Goal: Task Accomplishment & Management: Use online tool/utility

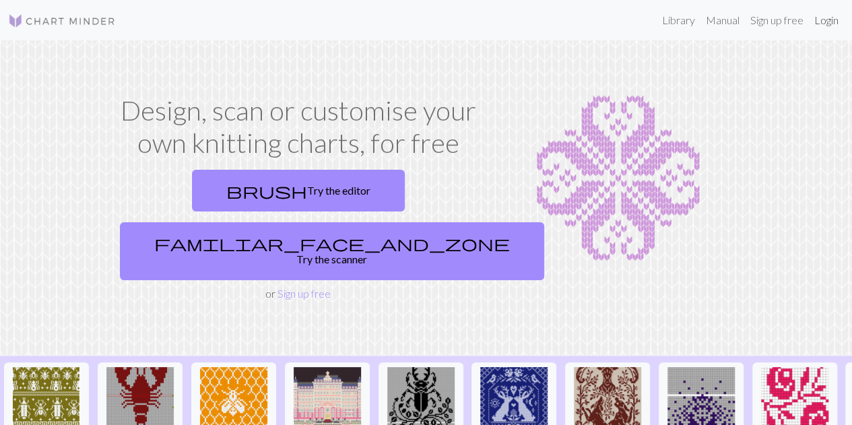
click at [825, 26] on link "Login" at bounding box center [826, 20] width 35 height 27
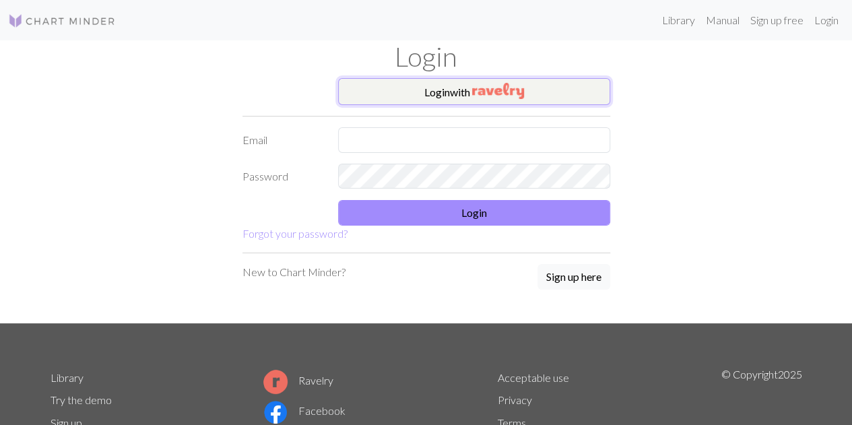
click at [450, 90] on button "Login with" at bounding box center [474, 91] width 272 height 27
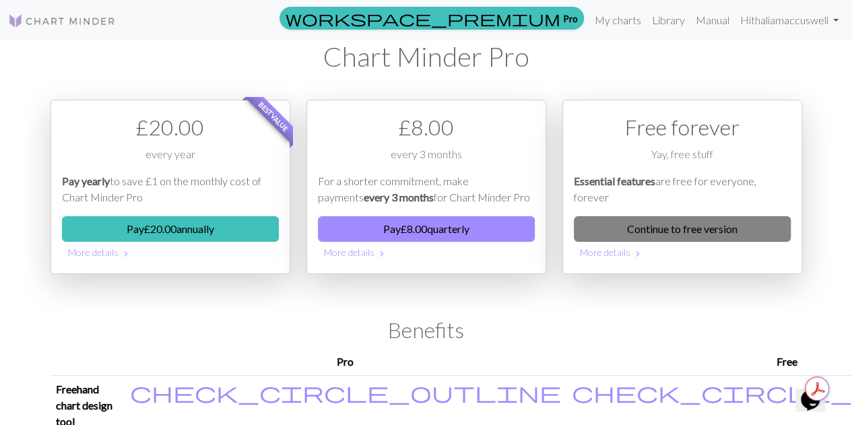
click at [693, 234] on link "Continue to free version" at bounding box center [682, 229] width 217 height 26
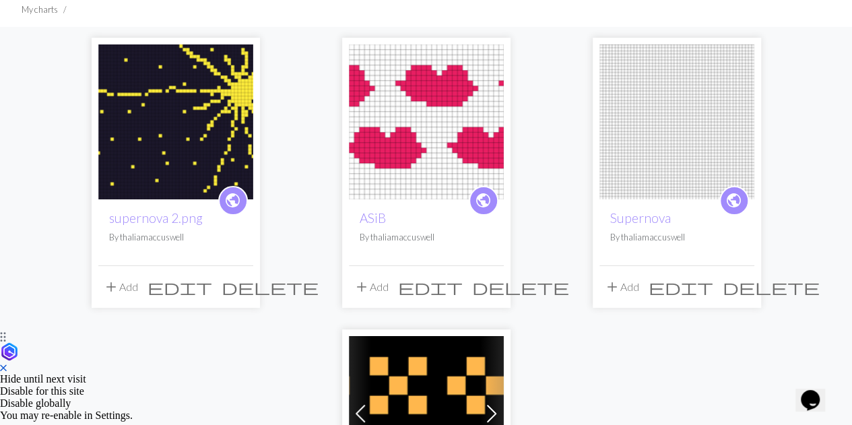
scroll to position [80, 0]
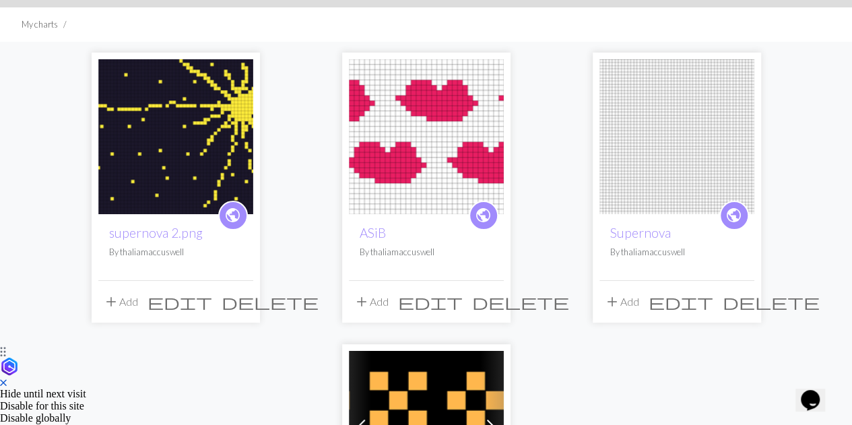
click at [748, 305] on span "delete" at bounding box center [771, 301] width 97 height 19
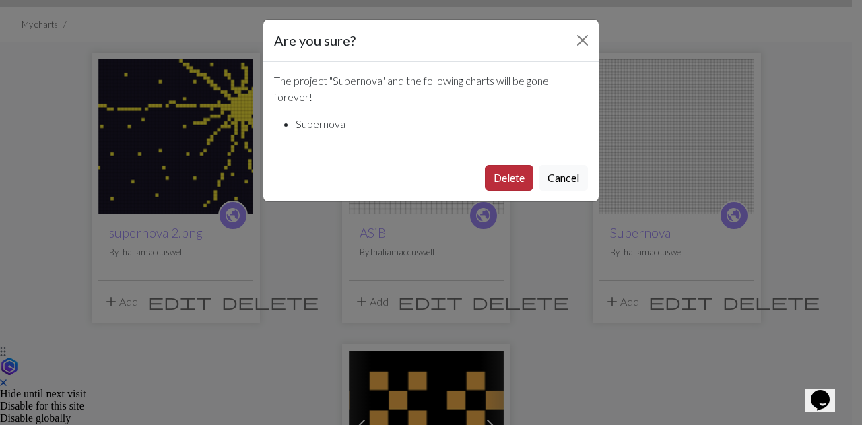
click at [507, 176] on button "Delete" at bounding box center [509, 178] width 49 height 26
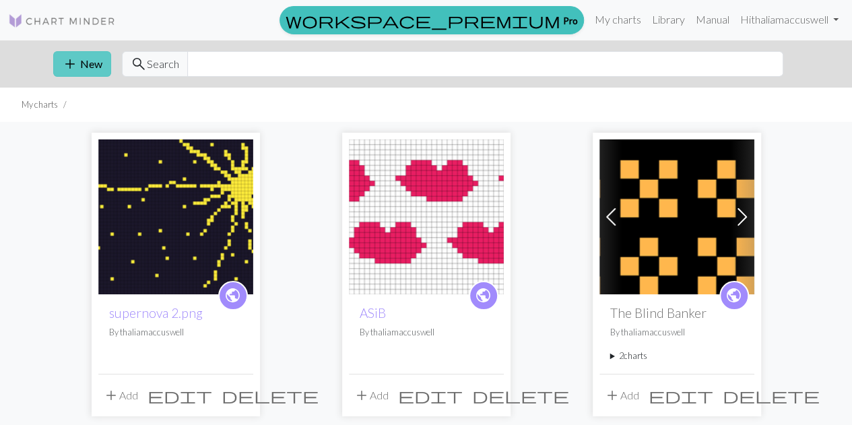
click at [72, 64] on span "add" at bounding box center [70, 64] width 16 height 19
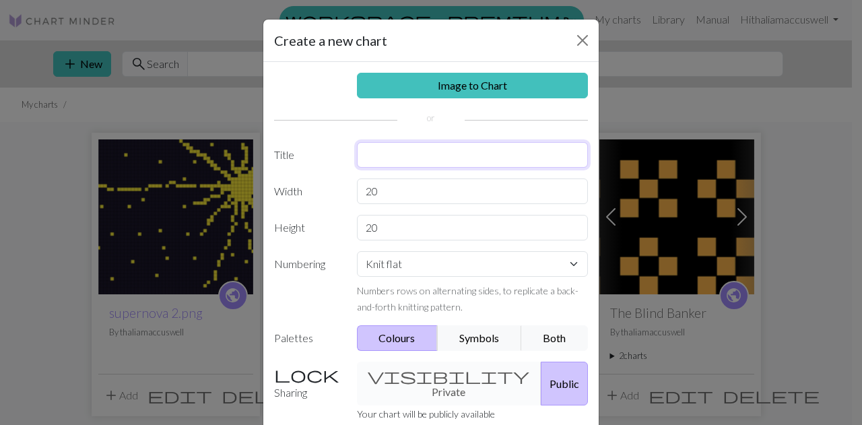
click at [397, 154] on input "text" at bounding box center [473, 155] width 232 height 26
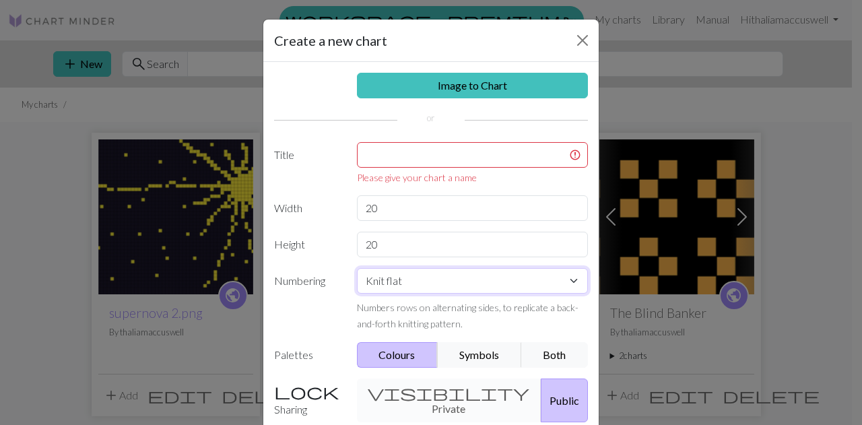
click at [567, 265] on div "Image to Chart Title Please give your chart a name Width 20 Height 20 Numbering…" at bounding box center [431, 288] width 336 height 452
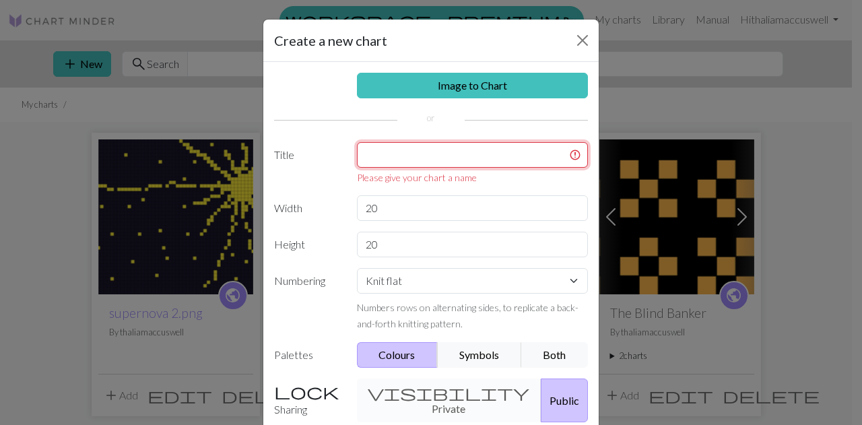
click at [423, 152] on input "text" at bounding box center [473, 155] width 232 height 26
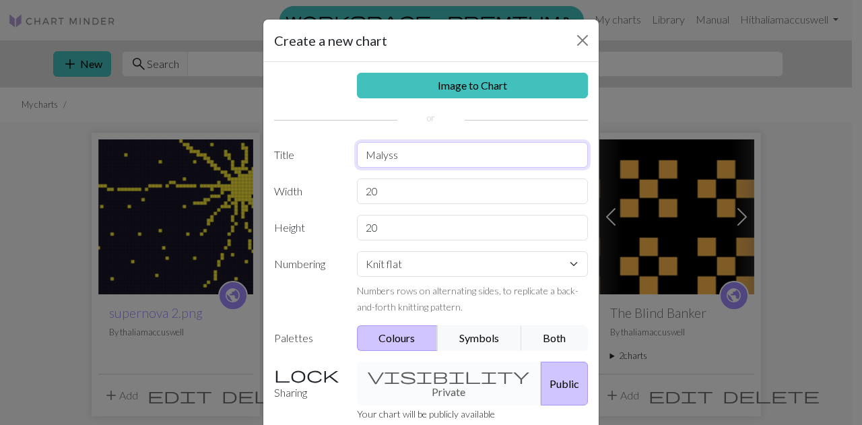
type input "Malyss"
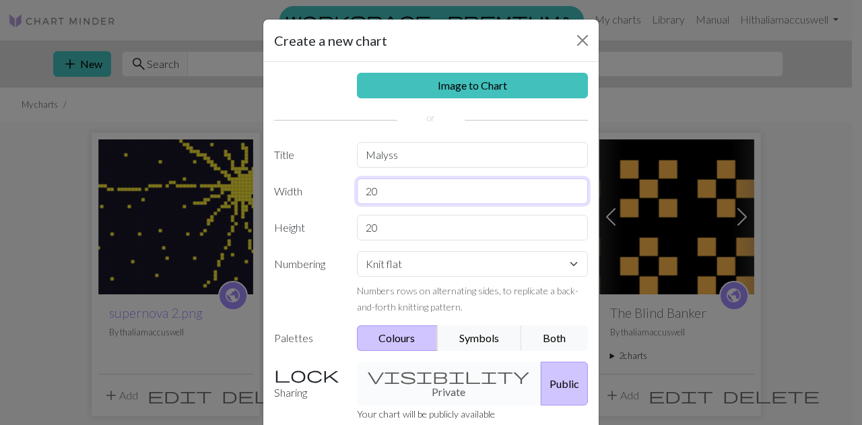
click at [385, 189] on input "20" at bounding box center [473, 192] width 232 height 26
type input "2"
type input "40"
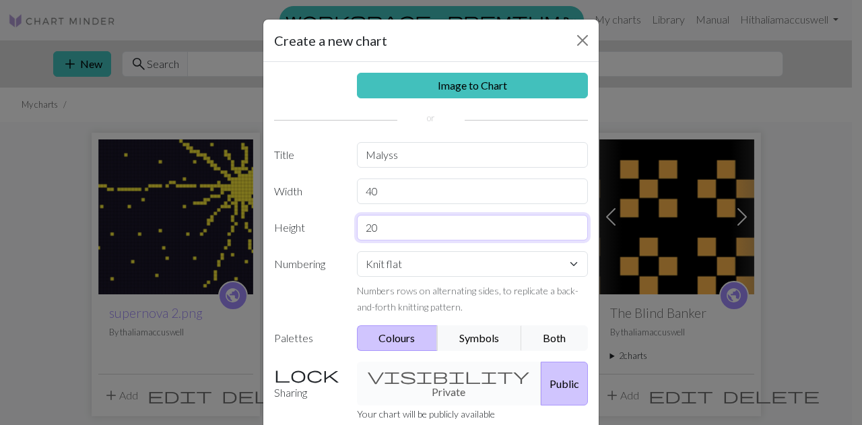
drag, startPoint x: 377, startPoint y: 226, endPoint x: 322, endPoint y: 219, distance: 55.7
click at [322, 219] on div "Height 20" at bounding box center [431, 228] width 330 height 26
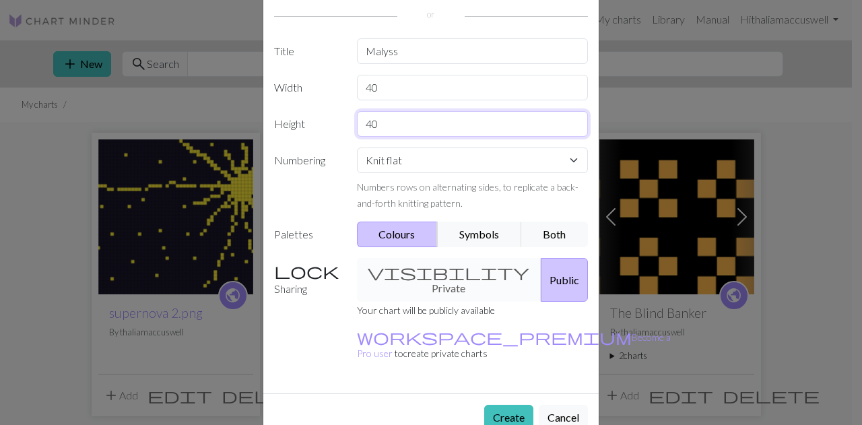
type input "40"
click at [434, 191] on div "Numbers rows on alternating sides, to replicate a back-and-forth knitting patte…" at bounding box center [473, 195] width 232 height 32
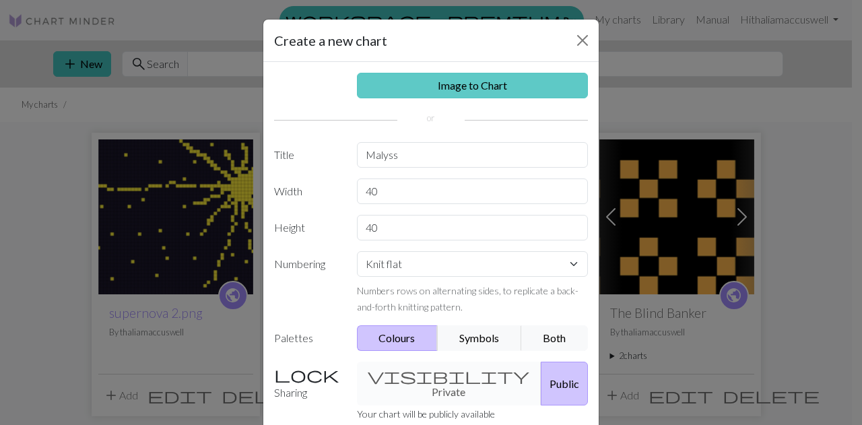
click at [445, 86] on link "Image to Chart" at bounding box center [473, 86] width 232 height 26
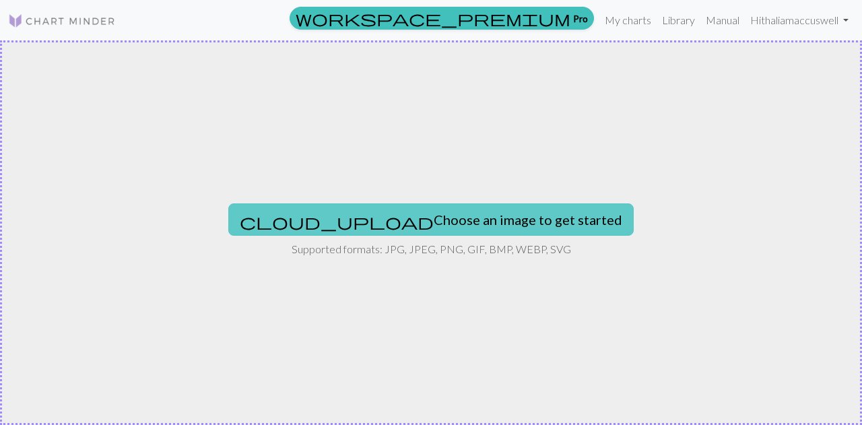
click at [439, 229] on button "cloud_upload Choose an image to get started" at bounding box center [431, 219] width 406 height 32
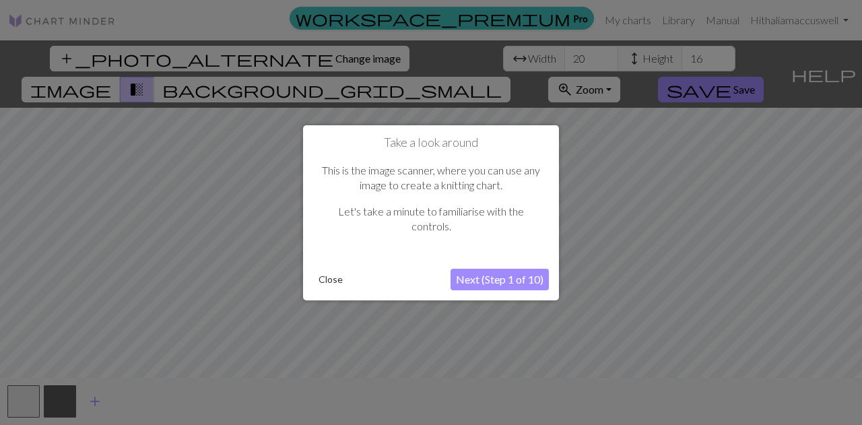
click at [480, 281] on button "Next (Step 1 of 10)" at bounding box center [500, 280] width 98 height 22
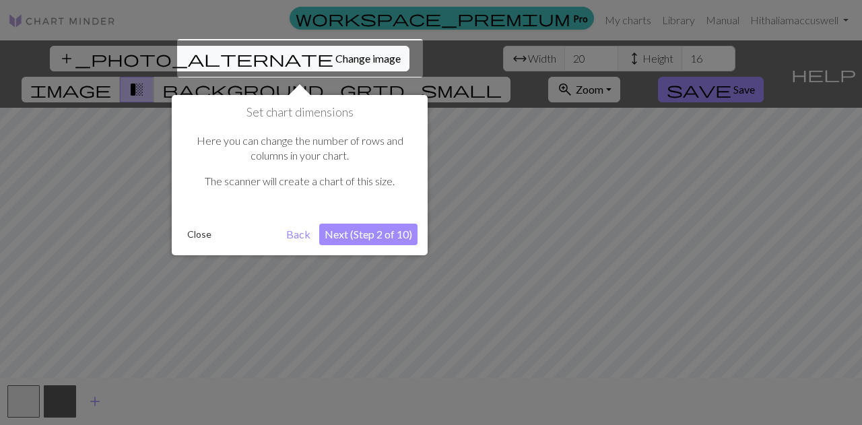
click at [342, 234] on button "Next (Step 2 of 10)" at bounding box center [368, 235] width 98 height 22
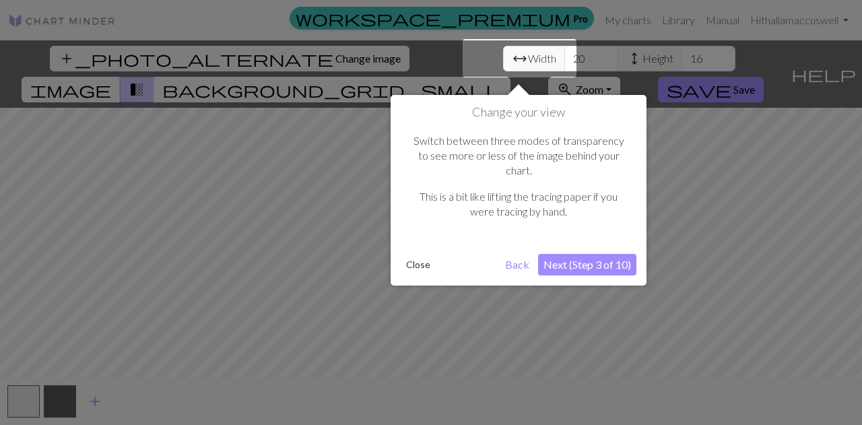
click at [573, 254] on button "Next (Step 3 of 10)" at bounding box center [587, 265] width 98 height 22
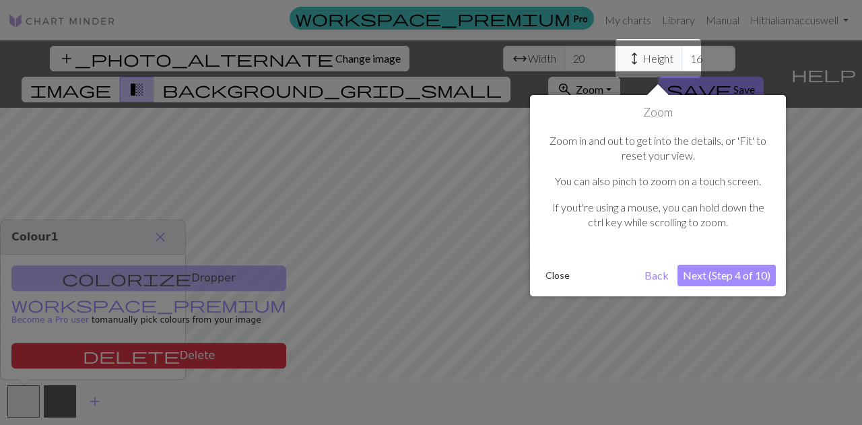
click at [699, 279] on button "Next (Step 4 of 10)" at bounding box center [727, 276] width 98 height 22
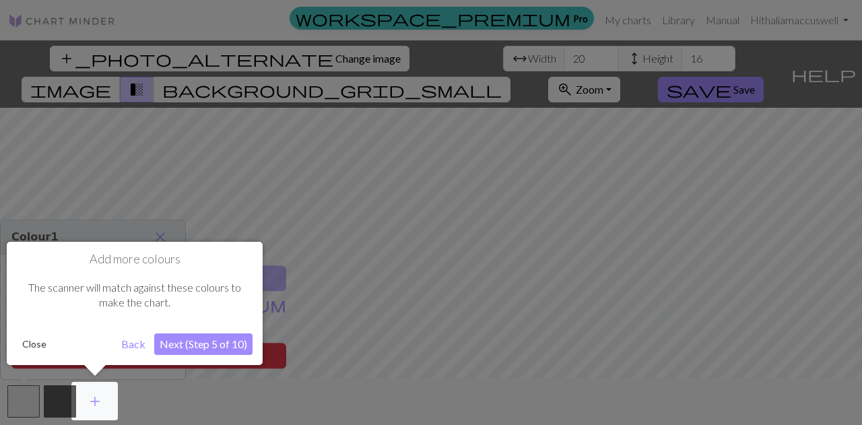
click at [189, 342] on button "Next (Step 5 of 10)" at bounding box center [203, 345] width 98 height 22
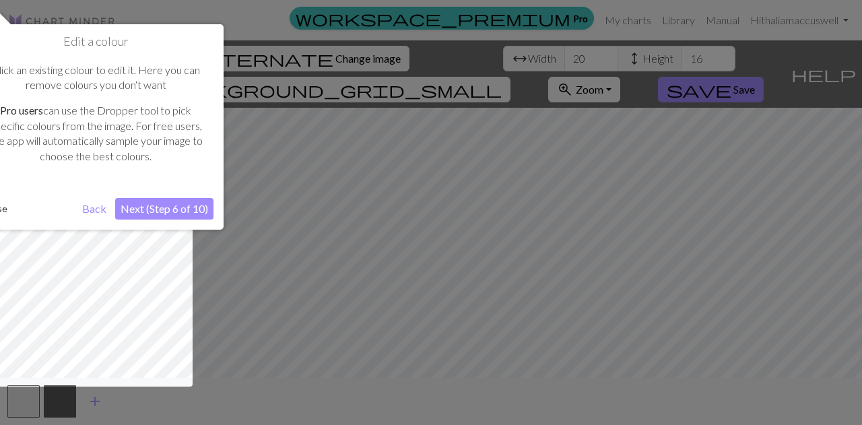
click at [139, 206] on button "Next (Step 6 of 10)" at bounding box center [164, 209] width 98 height 22
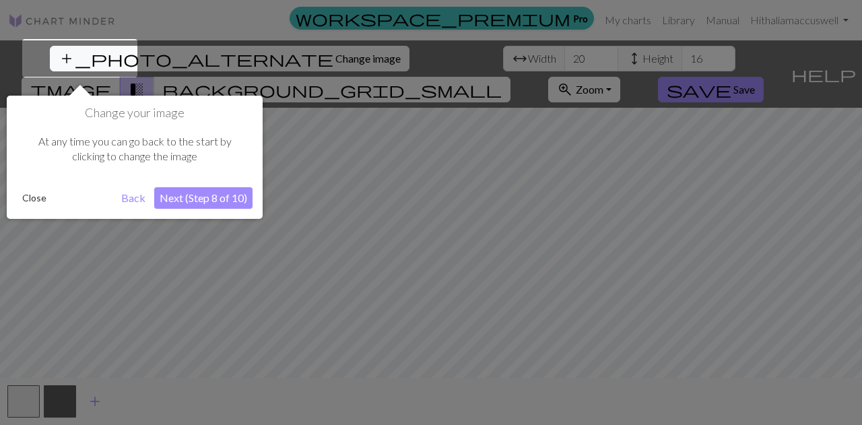
click at [199, 201] on button "Next (Step 8 of 10)" at bounding box center [203, 198] width 98 height 22
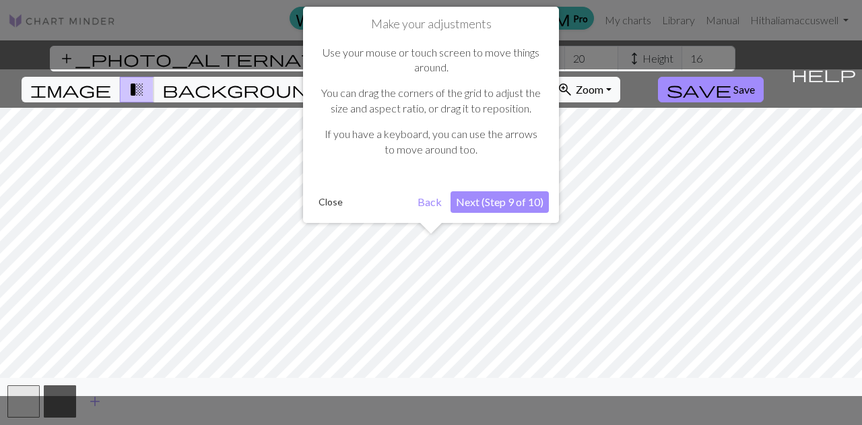
click at [488, 201] on button "Next (Step 9 of 10)" at bounding box center [500, 202] width 98 height 22
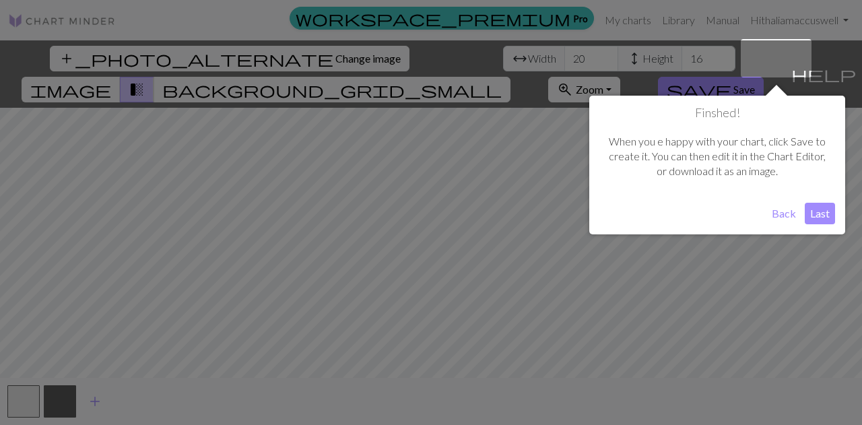
click at [818, 204] on button "Last" at bounding box center [820, 214] width 30 height 22
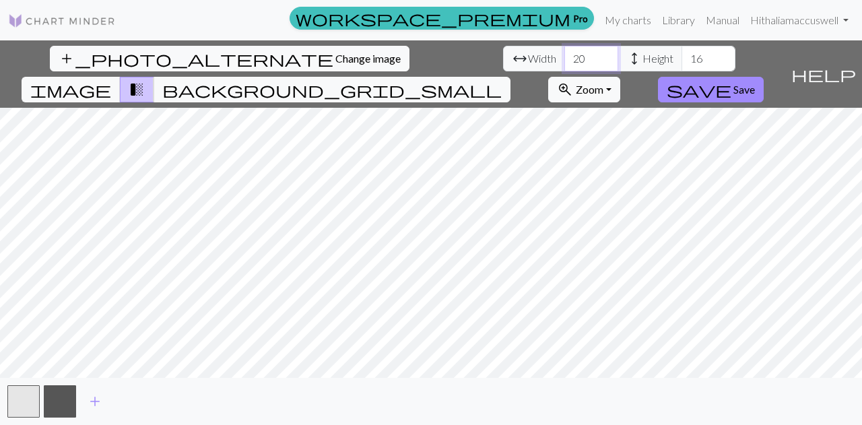
drag, startPoint x: 272, startPoint y: 60, endPoint x: 234, endPoint y: 55, distance: 38.1
click at [503, 55] on div "arrow_range Width 20 height Height 16" at bounding box center [619, 59] width 232 height 26
type input "64"
click at [682, 61] on input "16" at bounding box center [709, 59] width 54 height 26
type input "1"
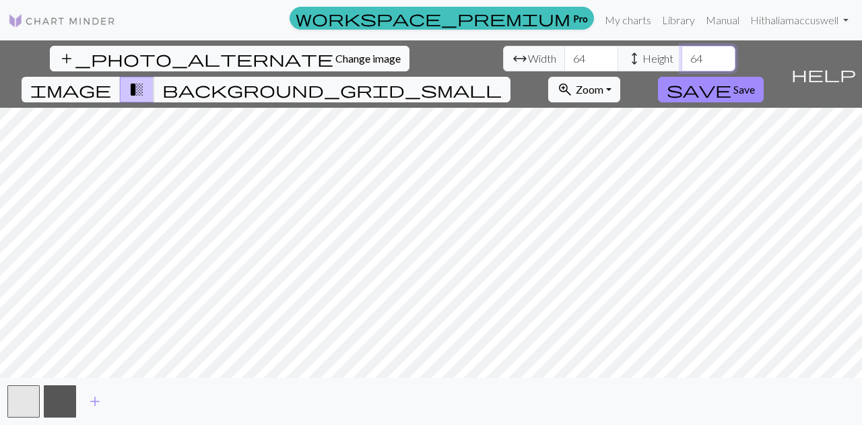
type input "64"
click at [621, 382] on div "add_photo_alternate Change image arrow_range Width 64 height Height 64 image tr…" at bounding box center [431, 232] width 862 height 385
click at [621, 77] on button "zoom_in Zoom Zoom" at bounding box center [584, 90] width 72 height 26
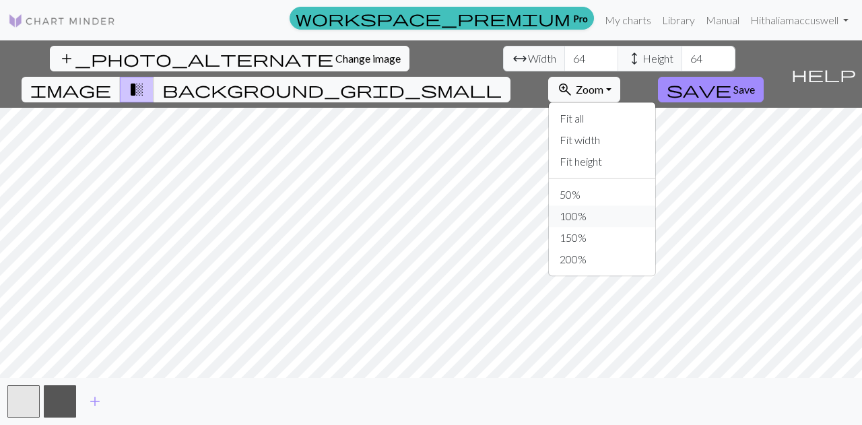
click at [656, 206] on button "100%" at bounding box center [602, 217] width 106 height 22
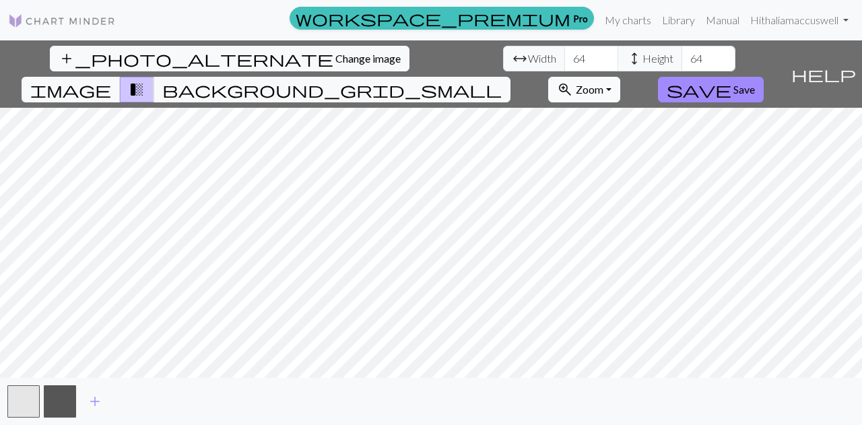
click at [604, 83] on span "Zoom" at bounding box center [590, 89] width 28 height 13
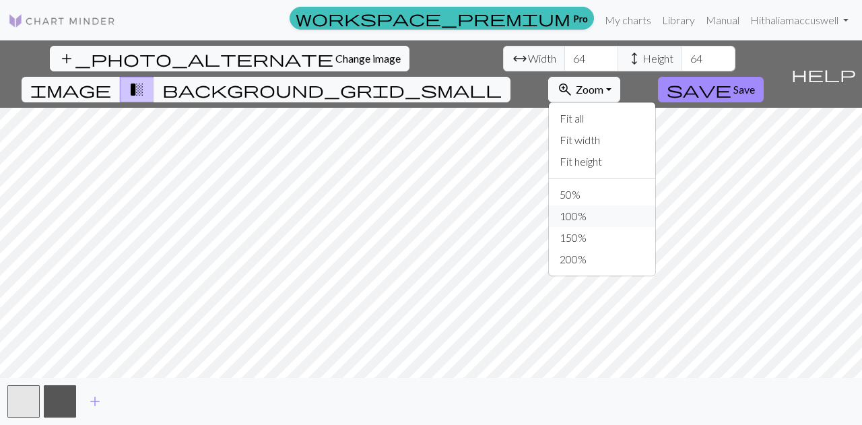
click at [655, 206] on button "100%" at bounding box center [602, 217] width 106 height 22
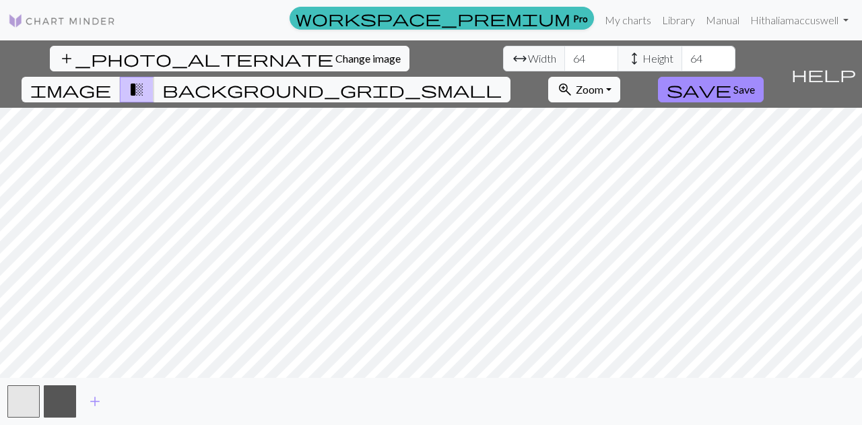
click at [621, 77] on button "zoom_in Zoom Zoom" at bounding box center [584, 90] width 72 height 26
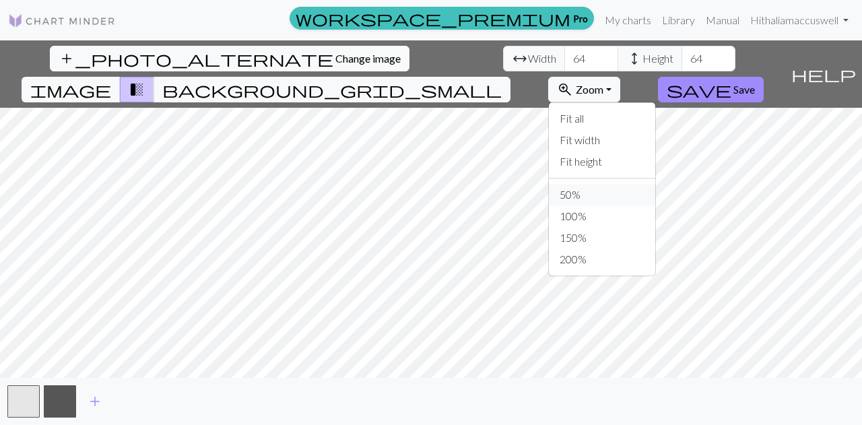
click at [651, 184] on button "50%" at bounding box center [602, 195] width 106 height 22
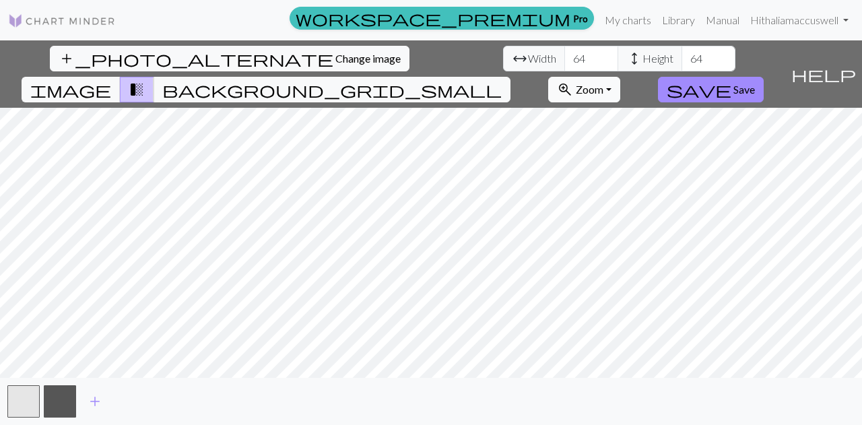
click at [573, 80] on span "zoom_in" at bounding box center [565, 89] width 16 height 19
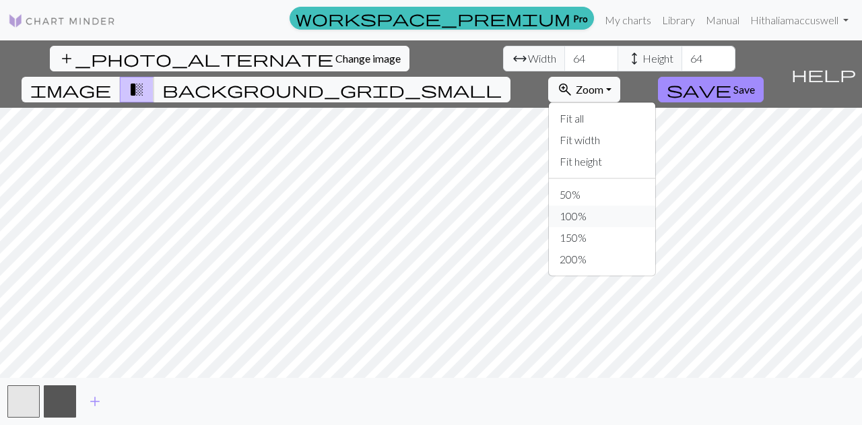
click at [656, 206] on button "100%" at bounding box center [602, 217] width 106 height 22
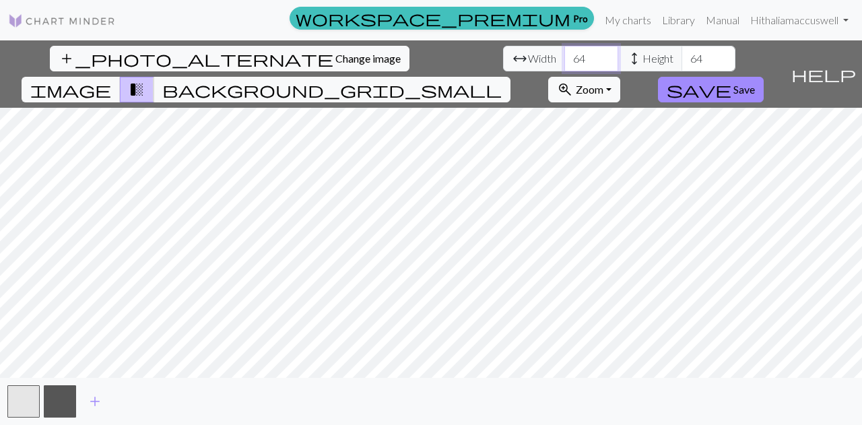
drag, startPoint x: 273, startPoint y: 59, endPoint x: 230, endPoint y: 60, distance: 42.5
click at [503, 60] on div "arrow_range Width 64 height Height 64" at bounding box center [619, 59] width 232 height 26
type input "80"
click at [336, 61] on span "Change image" at bounding box center [368, 58] width 65 height 13
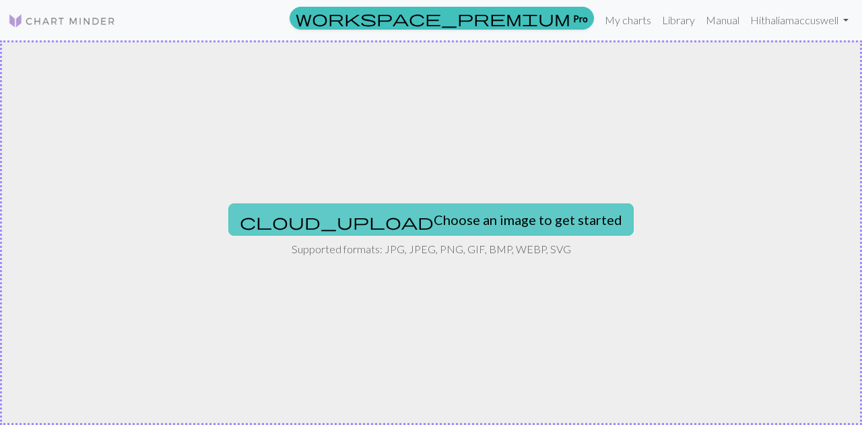
click at [383, 215] on button "cloud_upload Choose an image to get started" at bounding box center [431, 219] width 406 height 32
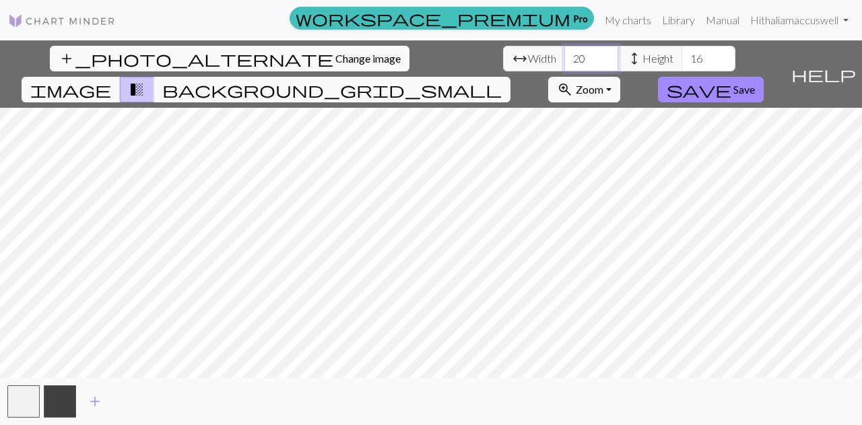
drag, startPoint x: 274, startPoint y: 57, endPoint x: 213, endPoint y: 57, distance: 61.3
click at [503, 57] on div "arrow_range Width 20 height Height 16" at bounding box center [619, 59] width 232 height 26
type input "32"
click at [682, 57] on input "16" at bounding box center [709, 59] width 54 height 26
type input "6"
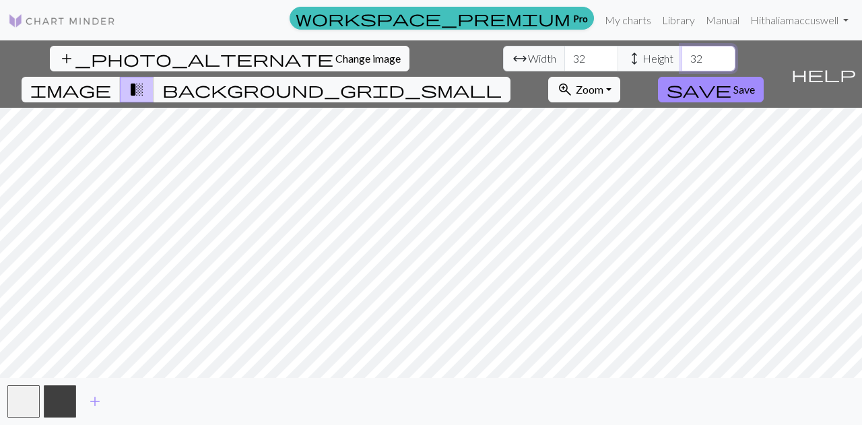
type input "32"
click at [111, 80] on span "image" at bounding box center [70, 89] width 81 height 19
click at [145, 80] on span "transition_fade" at bounding box center [137, 89] width 16 height 19
click at [502, 80] on span "background_grid_small" at bounding box center [332, 89] width 340 height 19
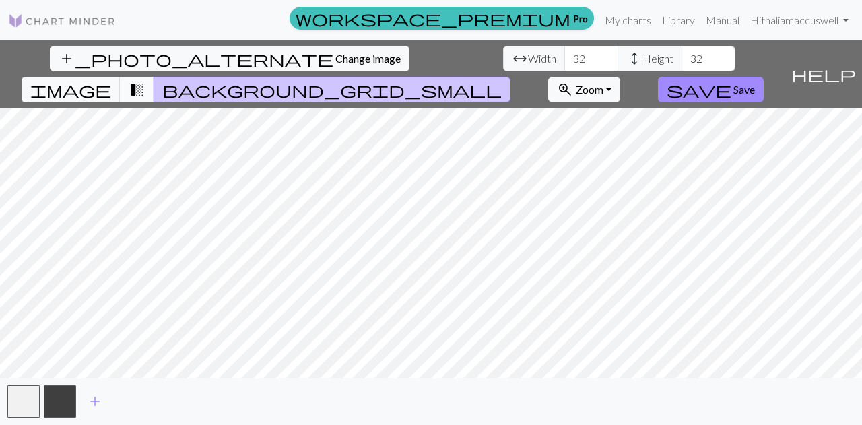
click at [145, 80] on span "transition_fade" at bounding box center [137, 89] width 16 height 19
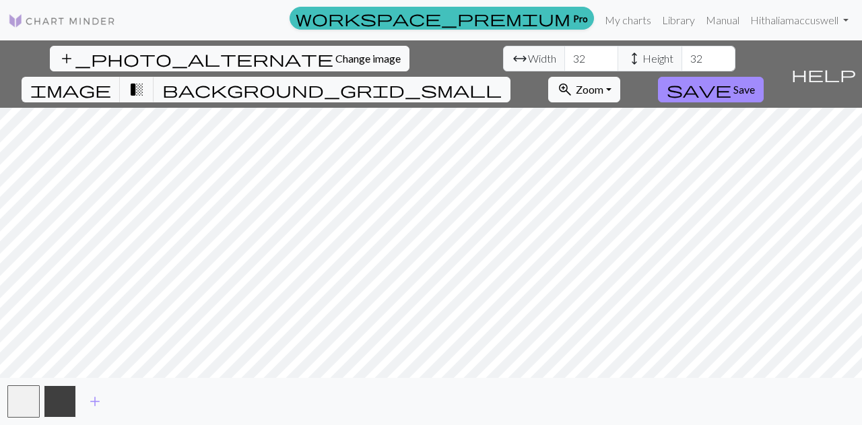
click at [63, 398] on button "button" at bounding box center [60, 401] width 32 height 32
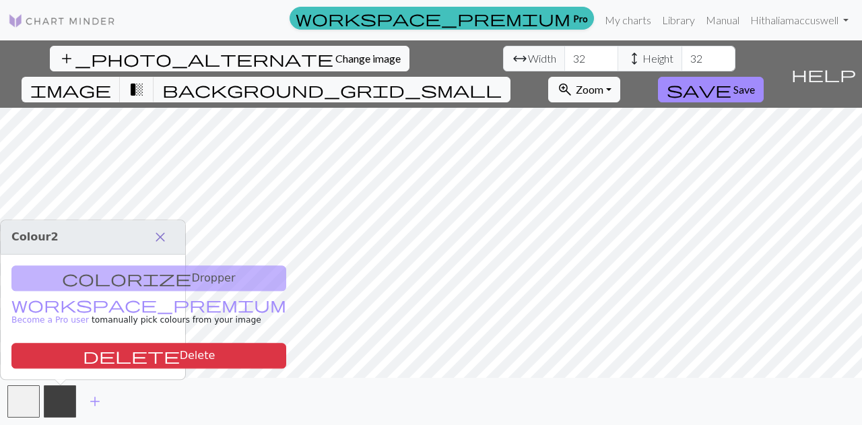
click at [162, 241] on span "close" at bounding box center [160, 237] width 16 height 19
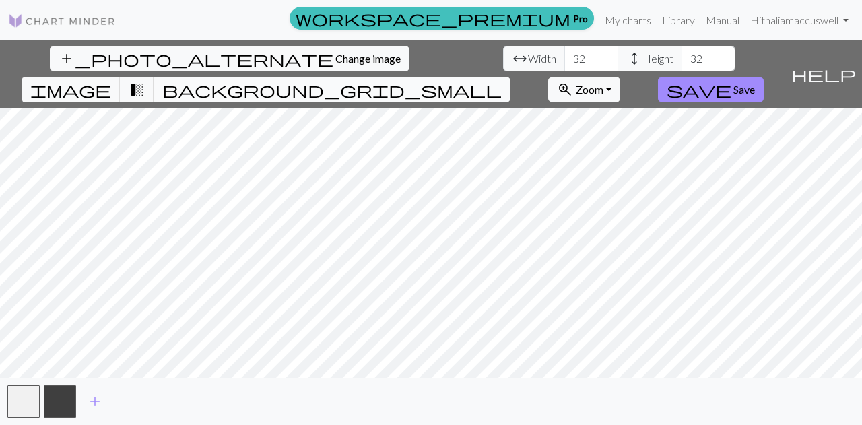
click at [502, 80] on span "background_grid_small" at bounding box center [332, 89] width 340 height 19
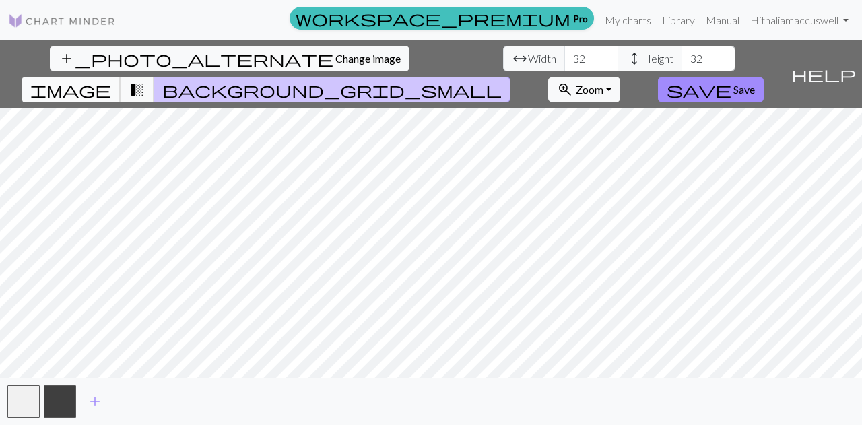
click at [111, 80] on span "image" at bounding box center [70, 89] width 81 height 19
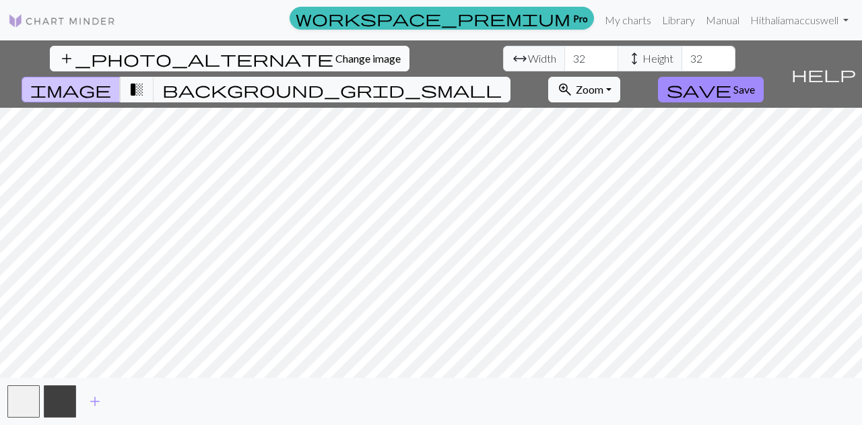
click at [336, 59] on span "Change image" at bounding box center [368, 58] width 65 height 13
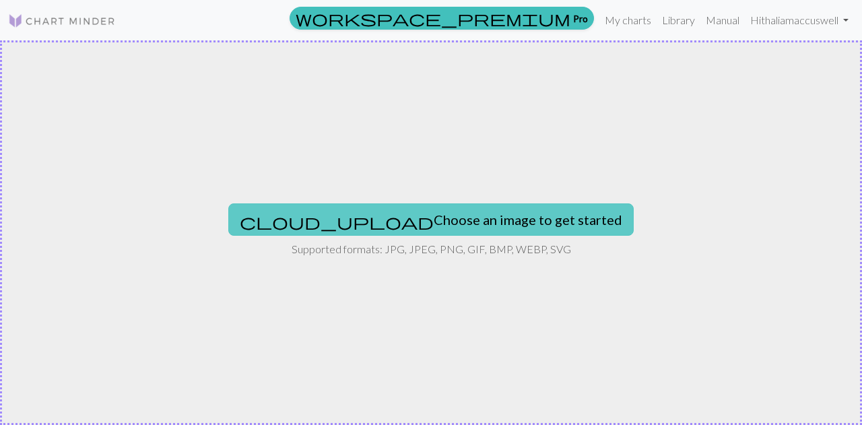
click at [379, 221] on button "cloud_upload Choose an image to get started" at bounding box center [431, 219] width 406 height 32
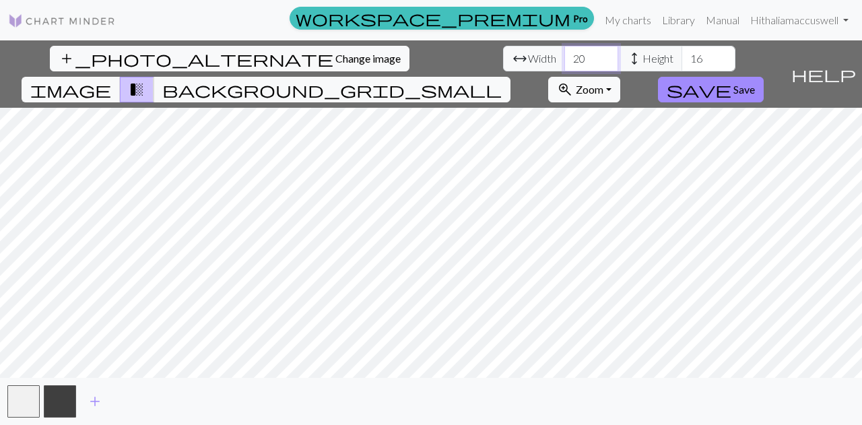
drag, startPoint x: 276, startPoint y: 61, endPoint x: 179, endPoint y: 58, distance: 97.1
click at [179, 58] on div "add_photo_alternate Change image arrow_range Width 20 height Height 16 image tr…" at bounding box center [393, 73] width 786 height 67
type input "32"
click at [604, 83] on span "Zoom" at bounding box center [590, 89] width 28 height 13
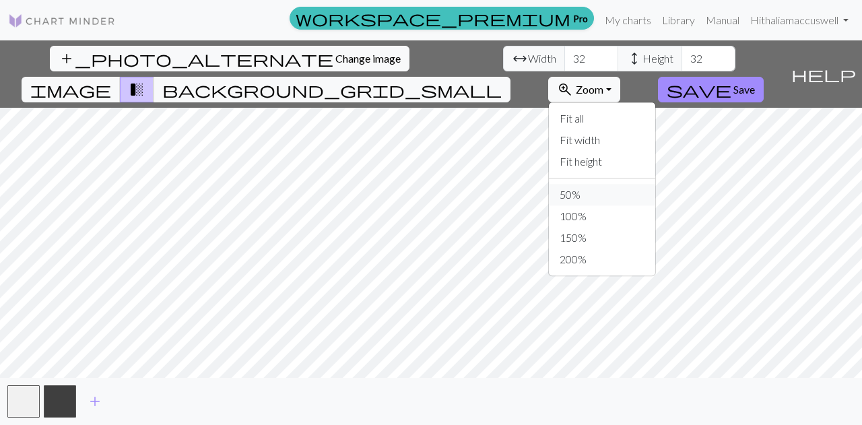
click at [650, 184] on button "50%" at bounding box center [602, 195] width 106 height 22
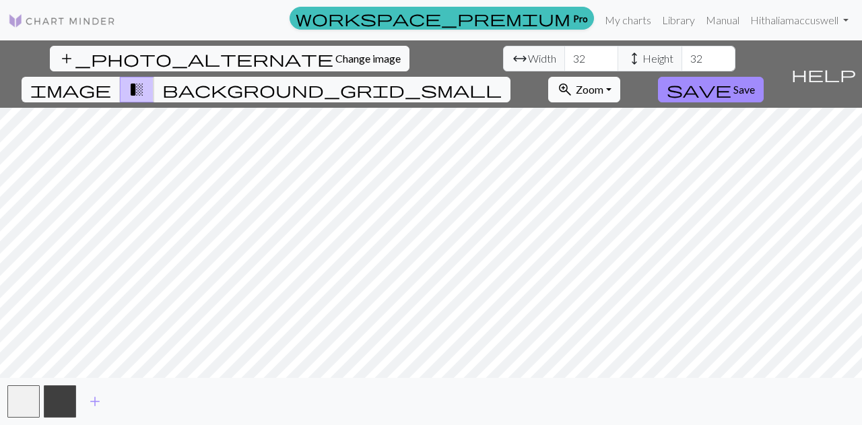
click at [604, 83] on span "Zoom" at bounding box center [590, 89] width 28 height 13
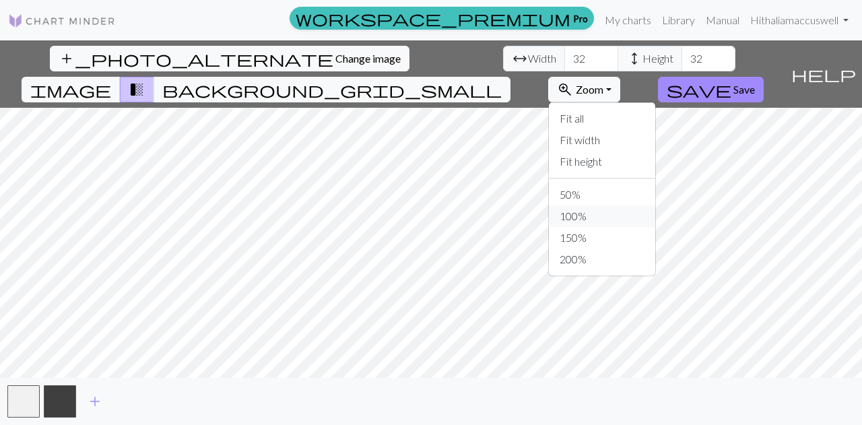
click at [648, 206] on button "100%" at bounding box center [602, 217] width 106 height 22
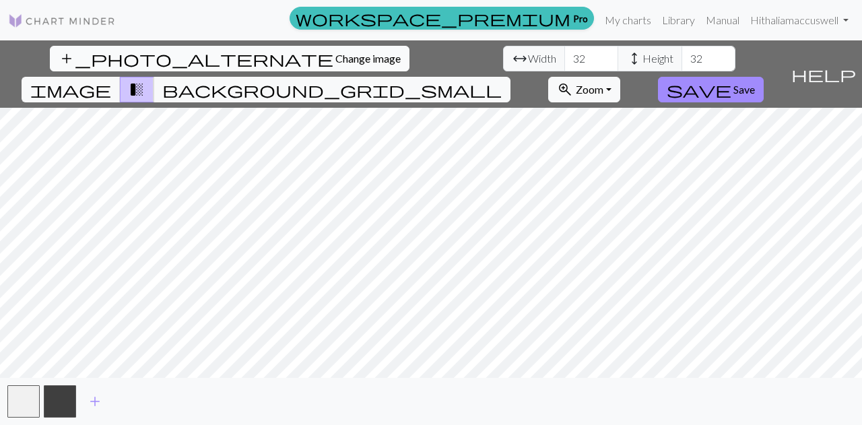
click at [336, 54] on span "Change image" at bounding box center [368, 58] width 65 height 13
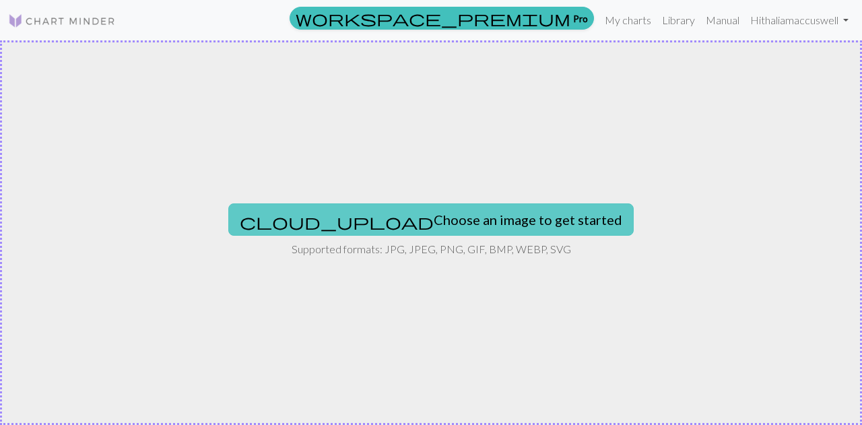
click at [400, 212] on button "cloud_upload Choose an image to get started" at bounding box center [431, 219] width 406 height 32
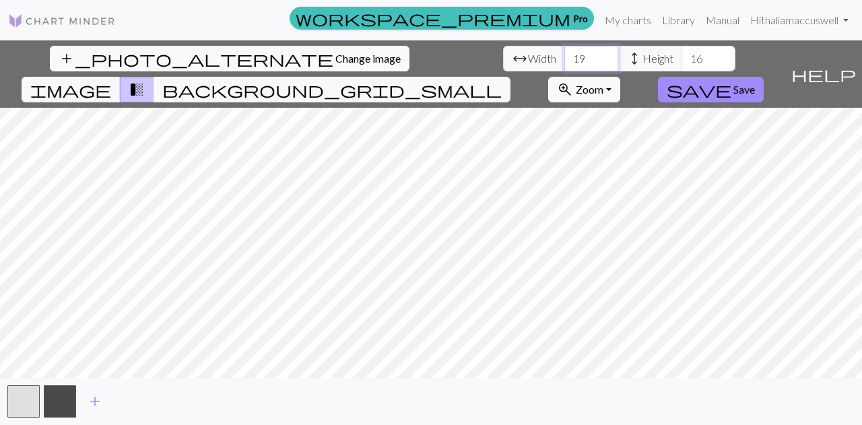
click at [565, 64] on input "19" at bounding box center [592, 59] width 54 height 26
drag, startPoint x: 274, startPoint y: 61, endPoint x: 135, endPoint y: 68, distance: 139.0
click at [135, 68] on div "add_photo_alternate Change image arrow_range Width 19 height Height 16 image tr…" at bounding box center [393, 73] width 786 height 67
type input "84"
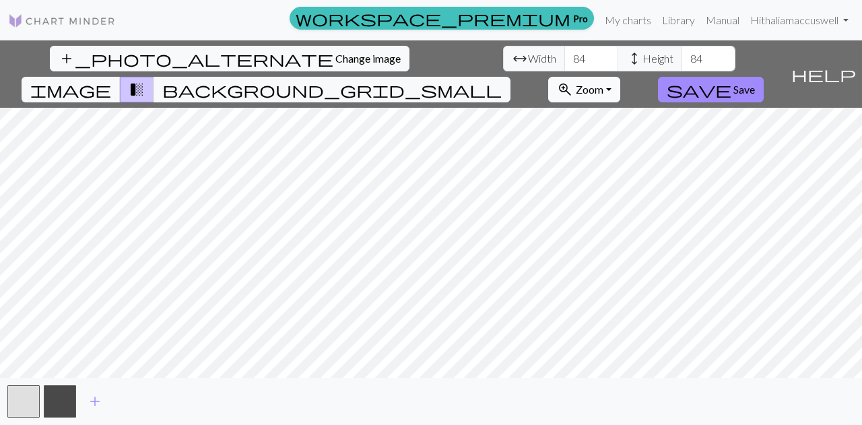
click at [604, 83] on span "Zoom" at bounding box center [590, 89] width 28 height 13
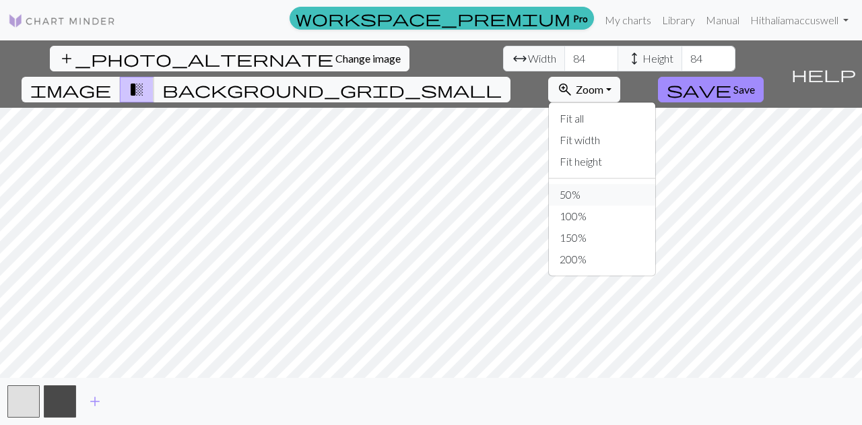
click at [656, 184] on button "50%" at bounding box center [602, 195] width 106 height 22
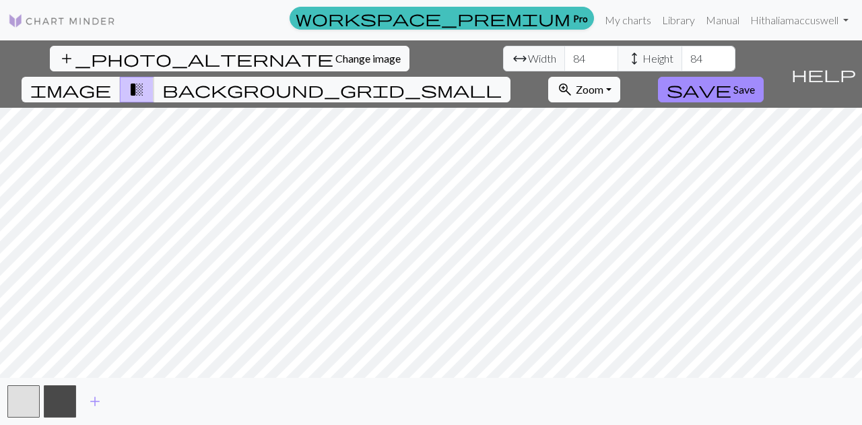
click at [604, 83] on span "Zoom" at bounding box center [590, 89] width 28 height 13
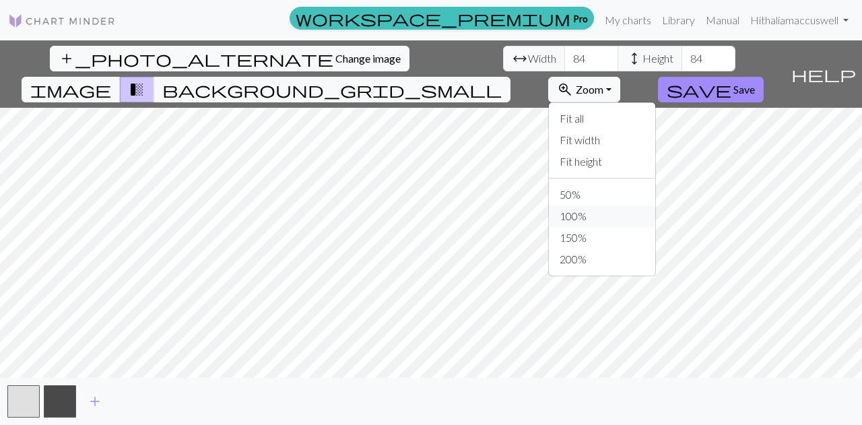
click at [650, 206] on button "100%" at bounding box center [602, 217] width 106 height 22
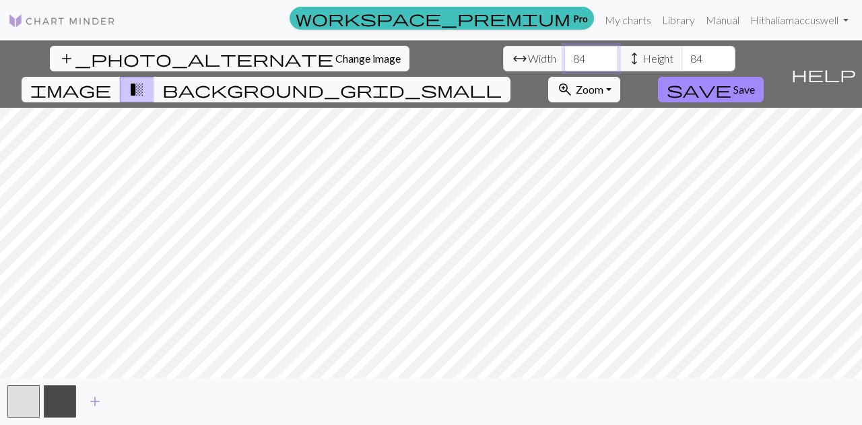
drag, startPoint x: 275, startPoint y: 55, endPoint x: 237, endPoint y: 57, distance: 37.8
click at [503, 57] on div "arrow_range Width 84 height Height 84" at bounding box center [619, 59] width 232 height 26
type input "32"
click at [682, 52] on input "32" at bounding box center [709, 59] width 54 height 26
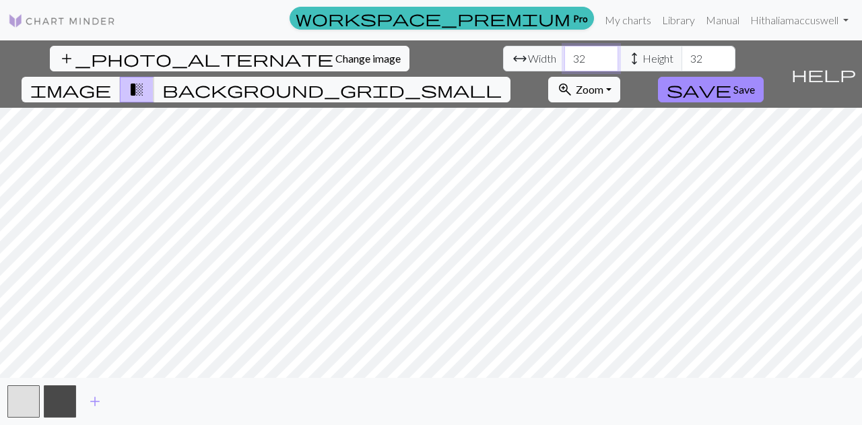
drag, startPoint x: 273, startPoint y: 61, endPoint x: 225, endPoint y: 56, distance: 48.1
click at [503, 56] on div "arrow_range Width 32 height Height 32" at bounding box center [619, 59] width 232 height 26
type input "40"
drag, startPoint x: 272, startPoint y: 57, endPoint x: 247, endPoint y: 57, distance: 24.9
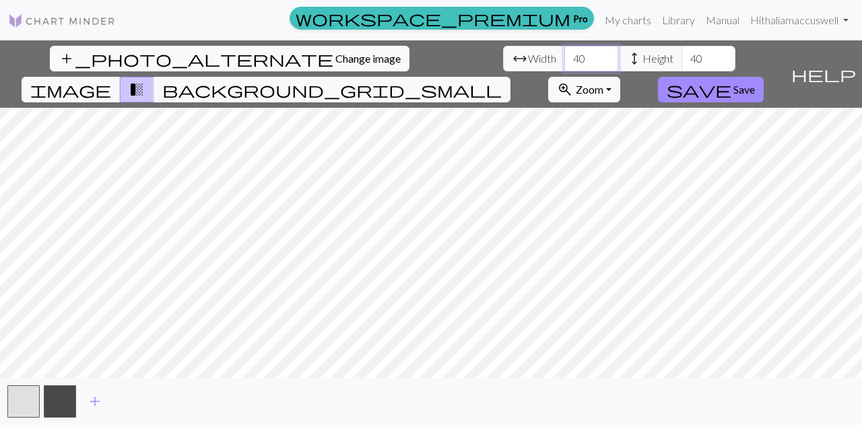
click at [565, 57] on input "40" at bounding box center [592, 59] width 54 height 26
type input "48"
drag, startPoint x: 273, startPoint y: 59, endPoint x: 210, endPoint y: 64, distance: 62.9
click at [503, 64] on div "arrow_range Width 48 height Height 48" at bounding box center [619, 59] width 232 height 26
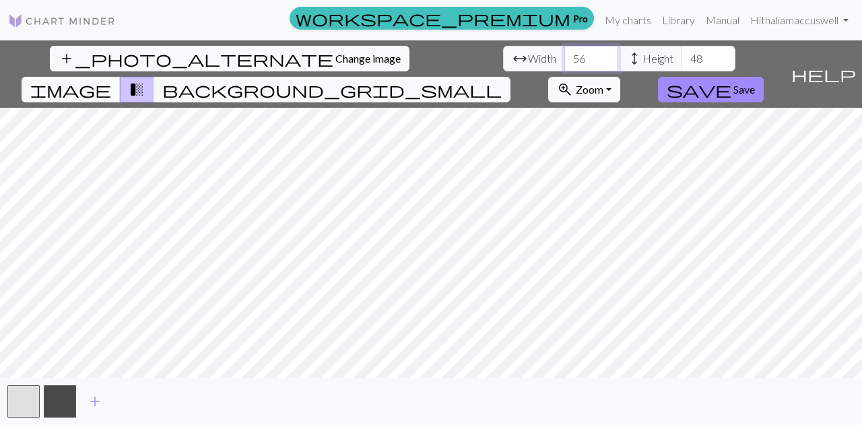
type input "56"
click at [565, 59] on input "56" at bounding box center [592, 59] width 54 height 26
type input "5"
type input "64"
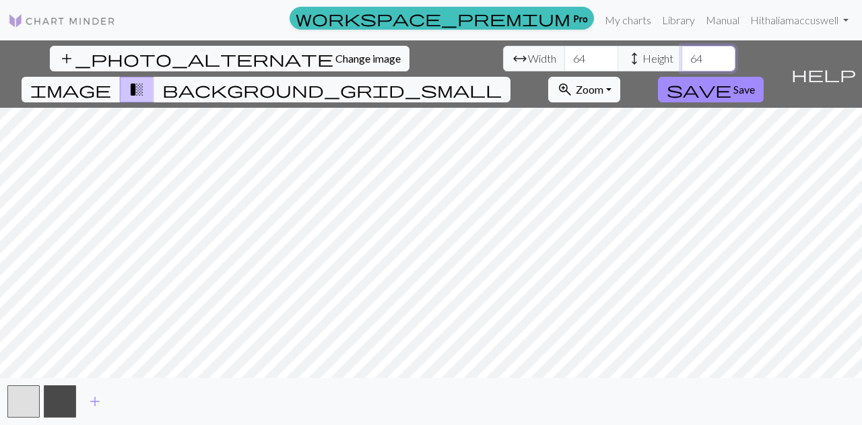
type input "64"
click at [77, 50] on button "add_photo_alternate Change image" at bounding box center [230, 59] width 360 height 26
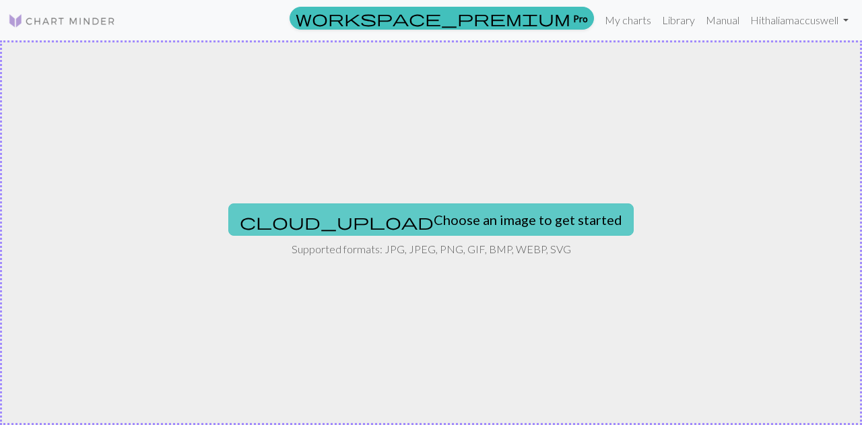
click at [408, 214] on button "cloud_upload Choose an image to get started" at bounding box center [431, 219] width 406 height 32
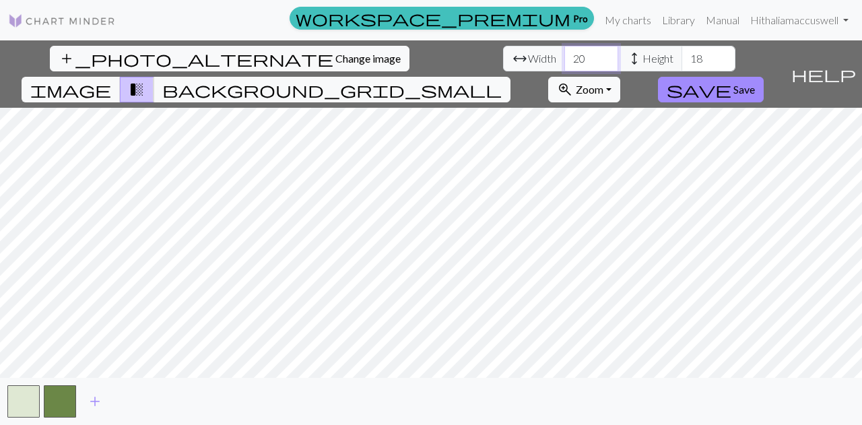
drag, startPoint x: 269, startPoint y: 60, endPoint x: 131, endPoint y: 63, distance: 137.5
click at [131, 63] on div "add_photo_alternate Change image arrow_range Width 20 height Height 18 image tr…" at bounding box center [393, 73] width 786 height 67
type input "32"
drag, startPoint x: 270, startPoint y: 57, endPoint x: 239, endPoint y: 53, distance: 31.3
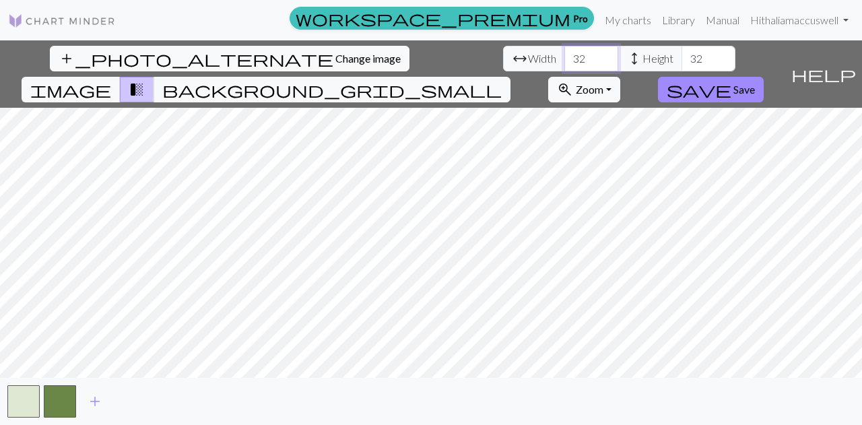
click at [503, 53] on div "arrow_range Width 32 height Height 32" at bounding box center [619, 59] width 232 height 26
type input "64"
click at [502, 80] on span "background_grid_small" at bounding box center [332, 89] width 340 height 19
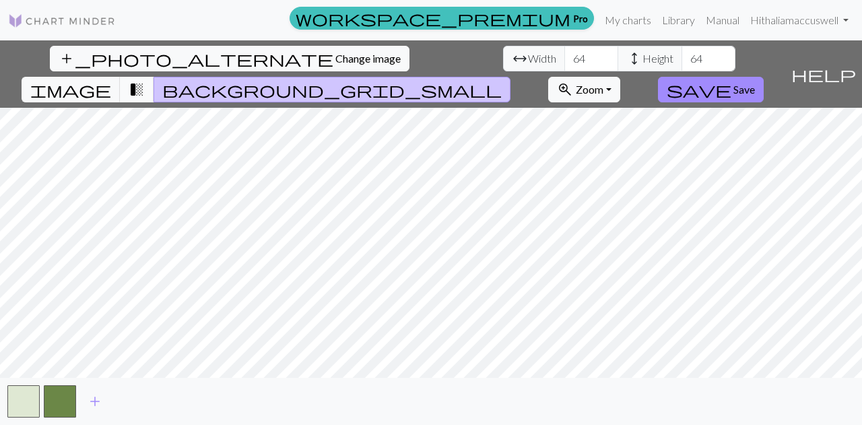
click at [145, 80] on span "transition_fade" at bounding box center [137, 89] width 16 height 19
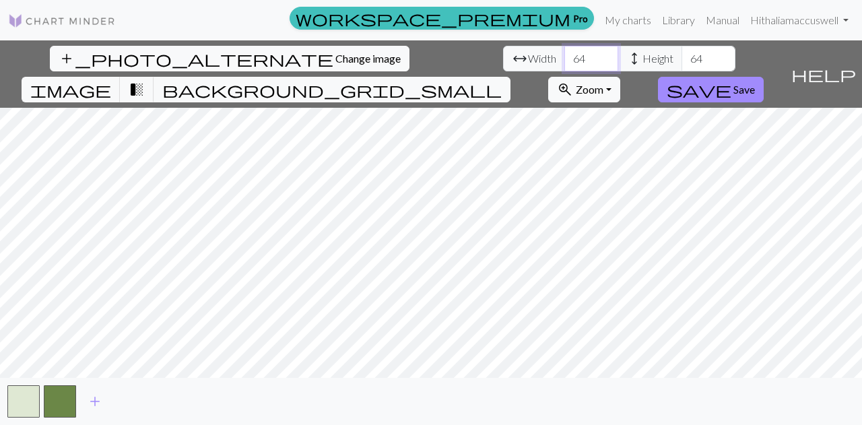
click at [565, 65] on input "64" at bounding box center [592, 59] width 54 height 26
type input "6"
type input "40"
click at [565, 63] on input "40" at bounding box center [592, 59] width 54 height 26
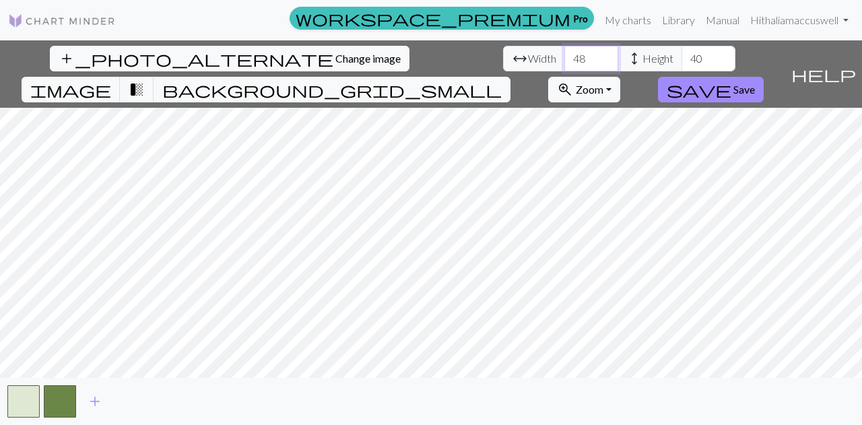
type input "48"
click at [565, 57] on input "48" at bounding box center [592, 59] width 54 height 26
type input "4"
type input "56"
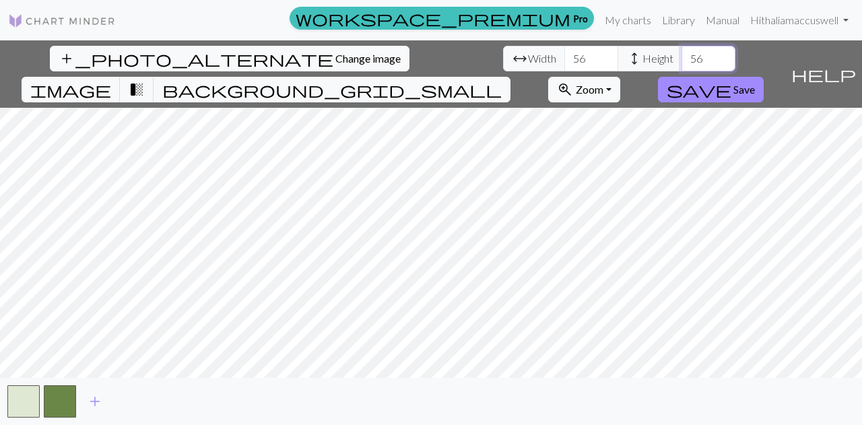
type input "56"
click at [502, 80] on span "background_grid_small" at bounding box center [332, 89] width 340 height 19
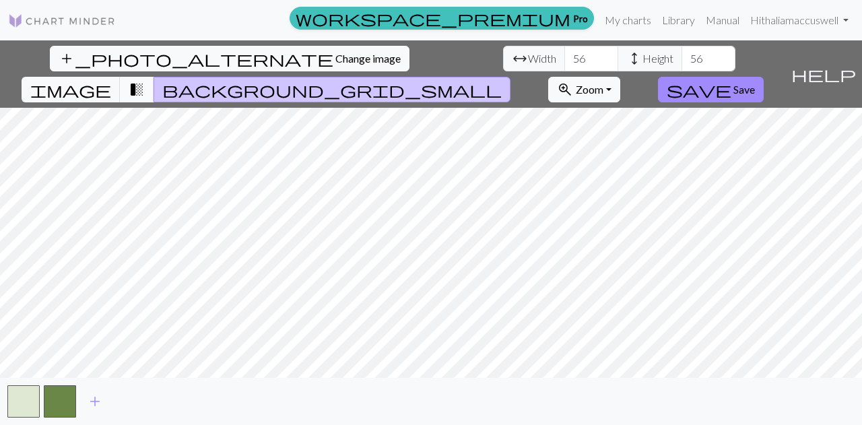
click at [145, 80] on span "transition_fade" at bounding box center [137, 89] width 16 height 19
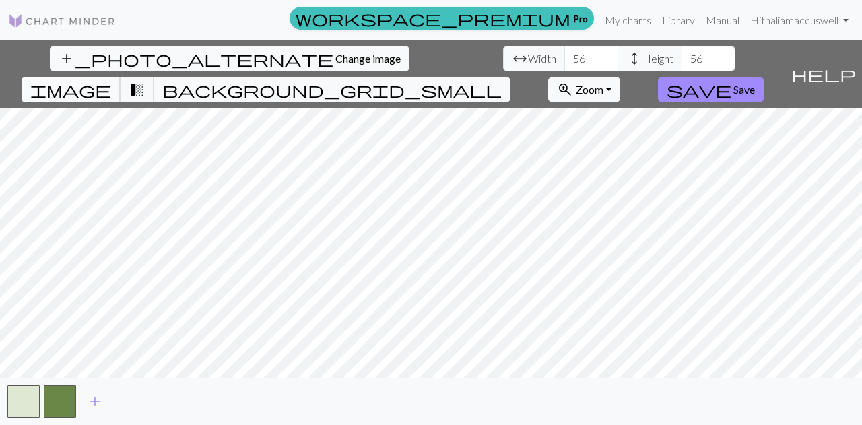
click at [111, 80] on span "image" at bounding box center [70, 89] width 81 height 19
click at [145, 80] on span "transition_fade" at bounding box center [137, 89] width 16 height 19
click at [502, 80] on span "background_grid_small" at bounding box center [332, 89] width 340 height 19
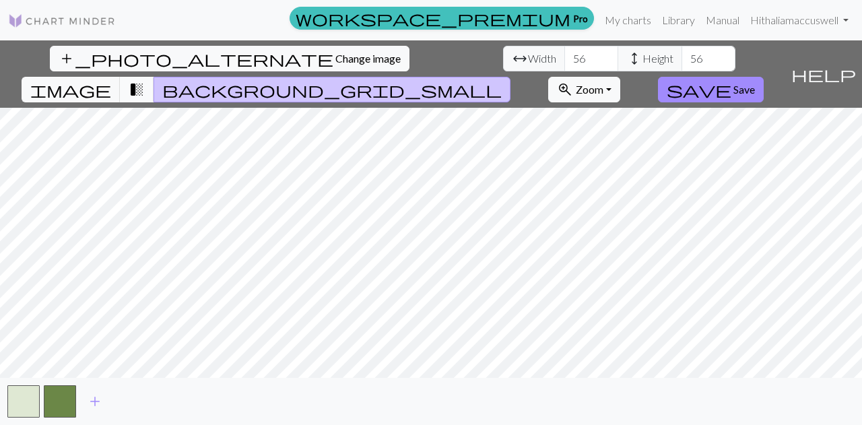
click at [145, 80] on span "transition_fade" at bounding box center [137, 89] width 16 height 19
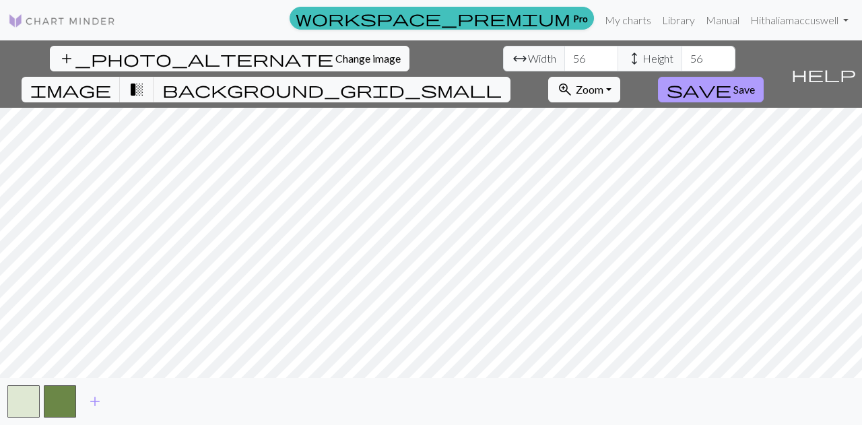
click at [755, 83] on span "Save" at bounding box center [745, 89] width 22 height 13
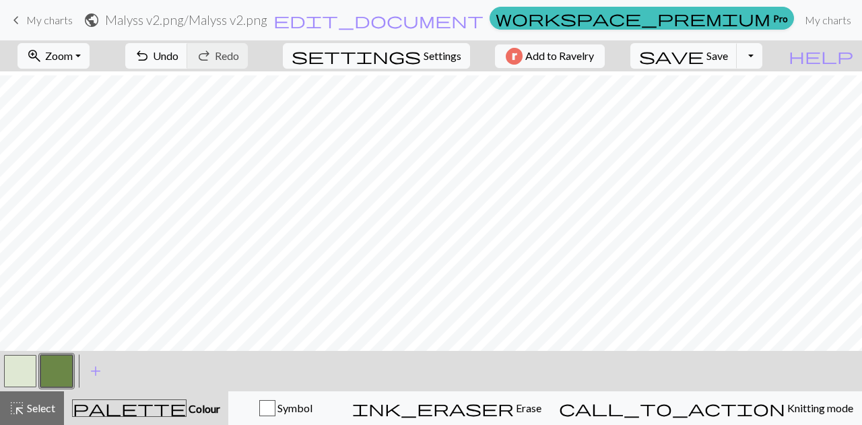
scroll to position [78, 0]
click at [24, 362] on button "button" at bounding box center [20, 371] width 32 height 32
drag, startPoint x: 18, startPoint y: 365, endPoint x: 252, endPoint y: 354, distance: 234.8
click at [252, 354] on div "< > add Add a colour" at bounding box center [431, 371] width 862 height 40
click at [18, 365] on button "button" at bounding box center [20, 371] width 32 height 32
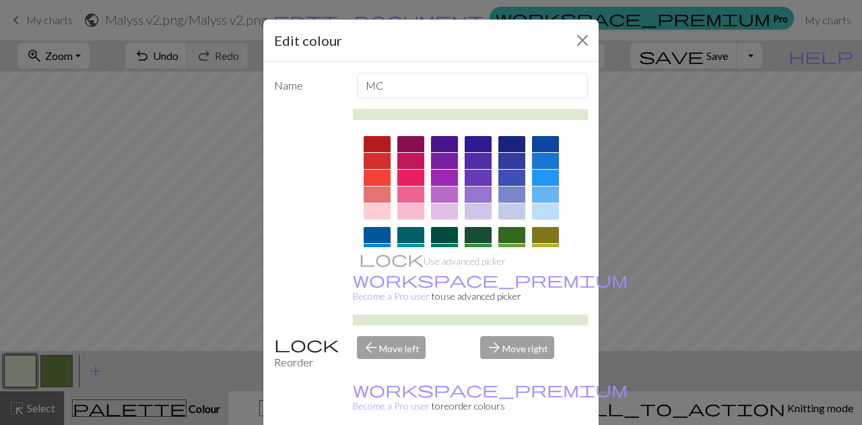
scroll to position [260, 0]
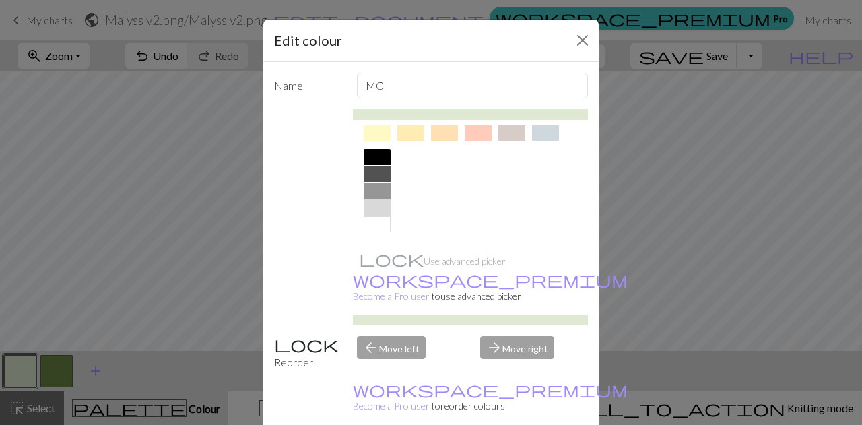
click at [373, 224] on div at bounding box center [377, 224] width 27 height 16
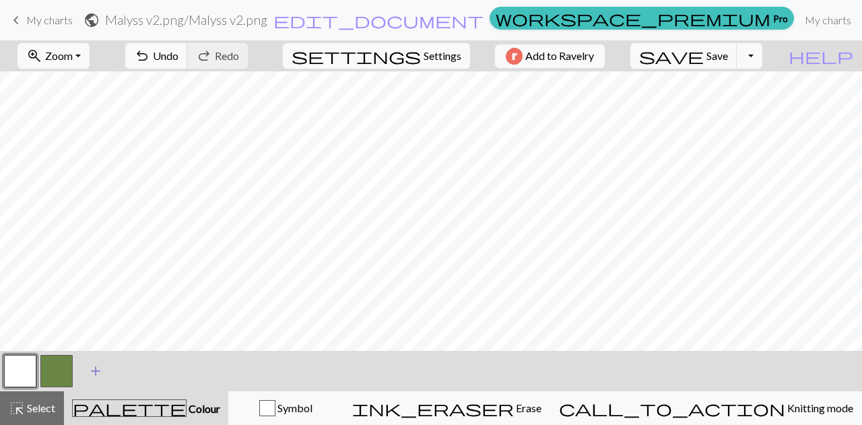
click at [92, 371] on span "add" at bounding box center [96, 371] width 16 height 19
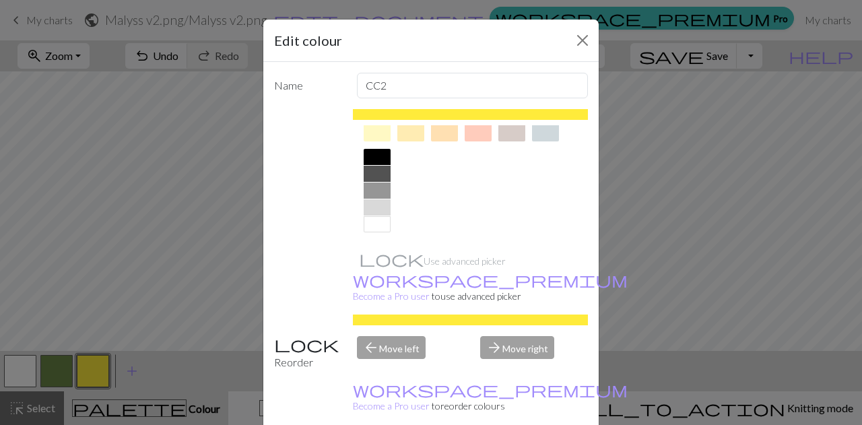
click at [369, 155] on div at bounding box center [377, 157] width 27 height 16
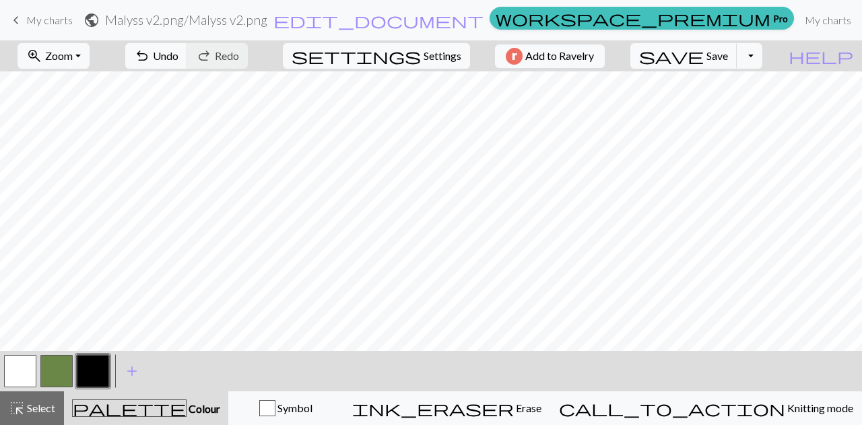
click at [23, 371] on button "button" at bounding box center [20, 371] width 32 height 32
click at [73, 61] on span "Zoom" at bounding box center [59, 55] width 28 height 13
click at [76, 88] on button "Fit all" at bounding box center [72, 85] width 106 height 22
click at [73, 58] on span "Zoom" at bounding box center [59, 55] width 28 height 13
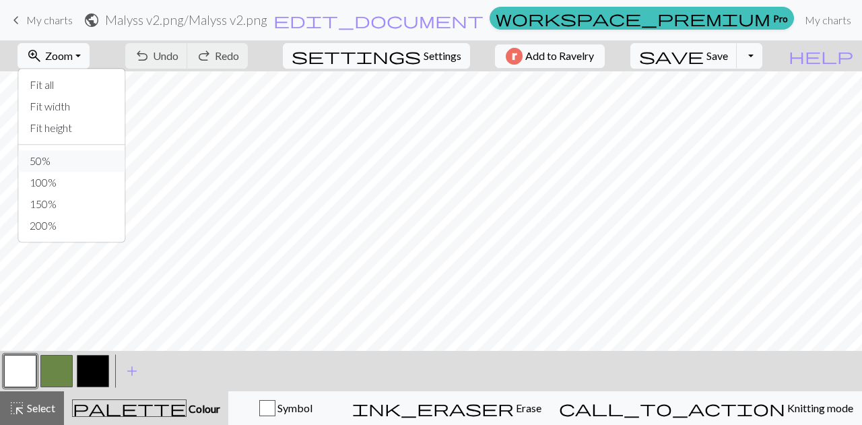
click at [67, 162] on button "50%" at bounding box center [72, 161] width 106 height 22
click at [73, 55] on span "Zoom" at bounding box center [59, 55] width 28 height 13
click at [62, 158] on button "50%" at bounding box center [72, 161] width 106 height 22
click at [73, 60] on span "Zoom" at bounding box center [59, 55] width 28 height 13
click at [73, 179] on button "100%" at bounding box center [72, 183] width 106 height 22
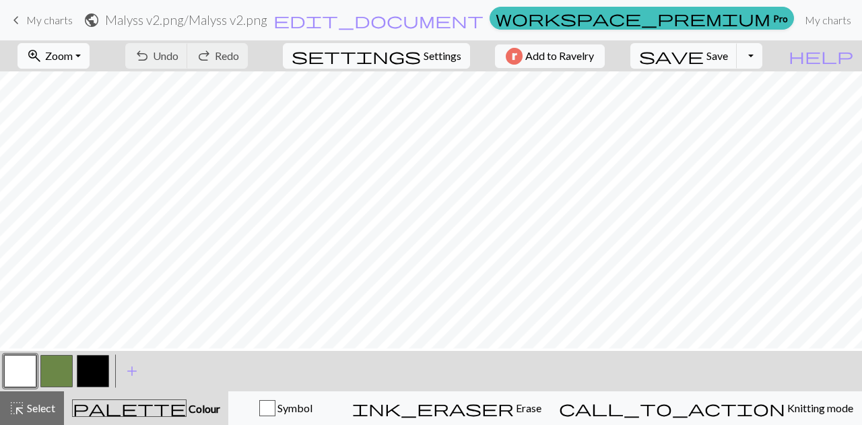
scroll to position [41, 0]
click at [73, 57] on span "Zoom" at bounding box center [59, 55] width 28 height 13
click at [63, 165] on button "50%" at bounding box center [72, 161] width 106 height 22
click at [90, 61] on button "zoom_in Zoom Zoom" at bounding box center [54, 56] width 72 height 26
click at [71, 131] on button "Fit height" at bounding box center [72, 128] width 106 height 22
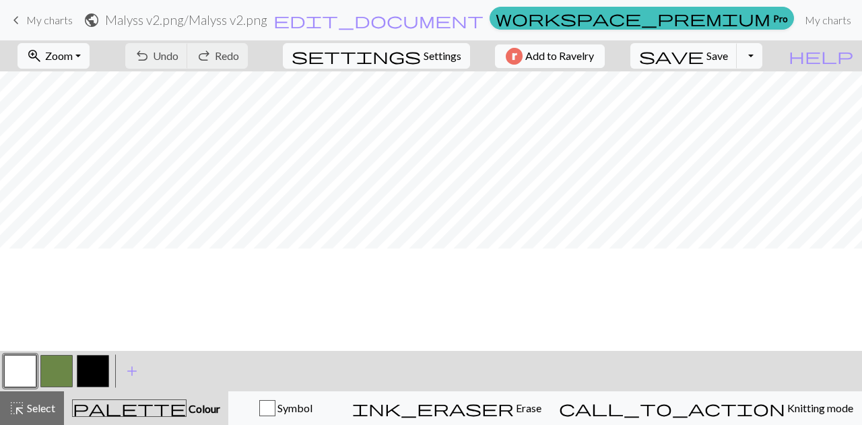
scroll to position [9, 0]
click at [90, 58] on button "zoom_in Zoom Zoom" at bounding box center [54, 56] width 72 height 26
click at [81, 189] on button "100%" at bounding box center [72, 183] width 106 height 22
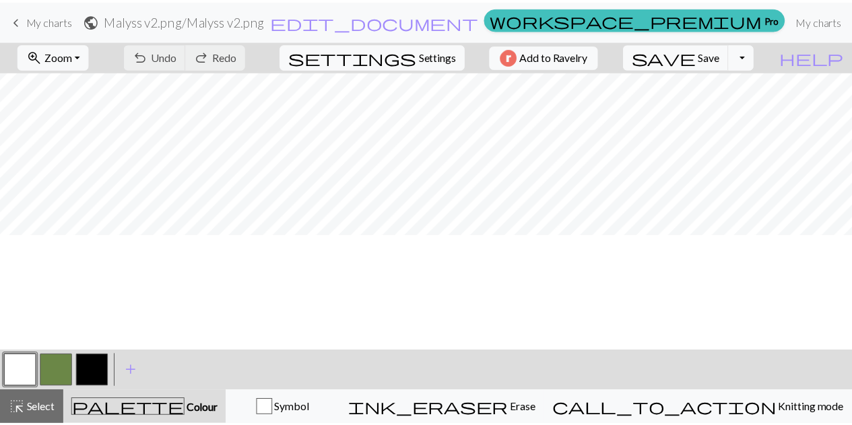
scroll to position [0, 0]
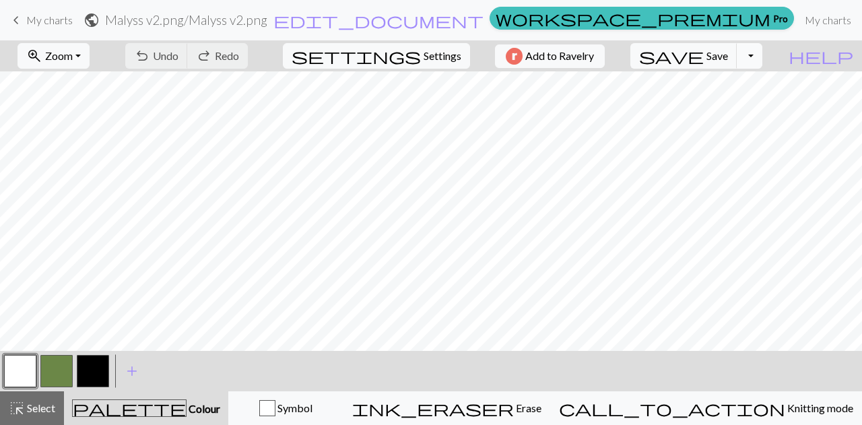
click at [763, 57] on button "Toggle Dropdown" at bounding box center [750, 56] width 26 height 26
click at [712, 106] on button "save_alt Download" at bounding box center [651, 107] width 222 height 22
click at [19, 22] on span "keyboard_arrow_left" at bounding box center [16, 20] width 16 height 19
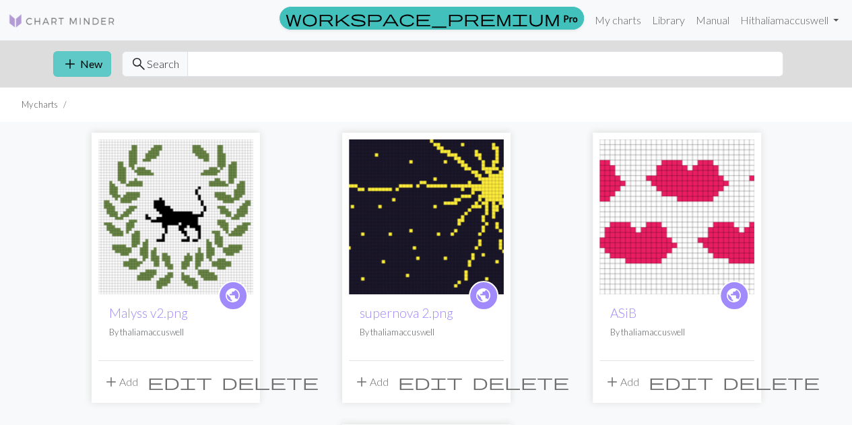
click at [92, 66] on button "add New" at bounding box center [82, 64] width 58 height 26
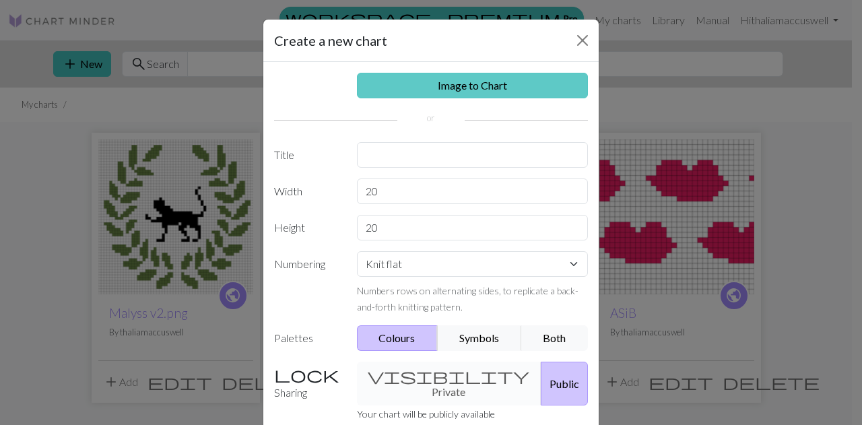
click at [438, 76] on link "Image to Chart" at bounding box center [473, 86] width 232 height 26
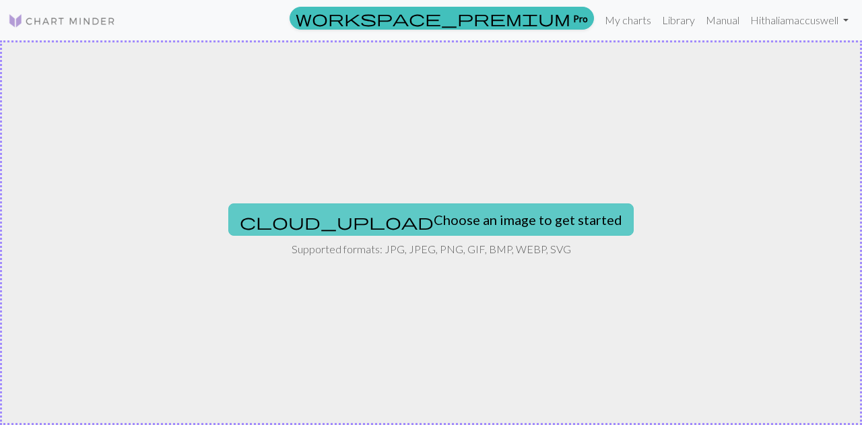
click at [453, 217] on button "cloud_upload Choose an image to get started" at bounding box center [431, 219] width 406 height 32
type input "C:\fakepath\Malyss v2.png"
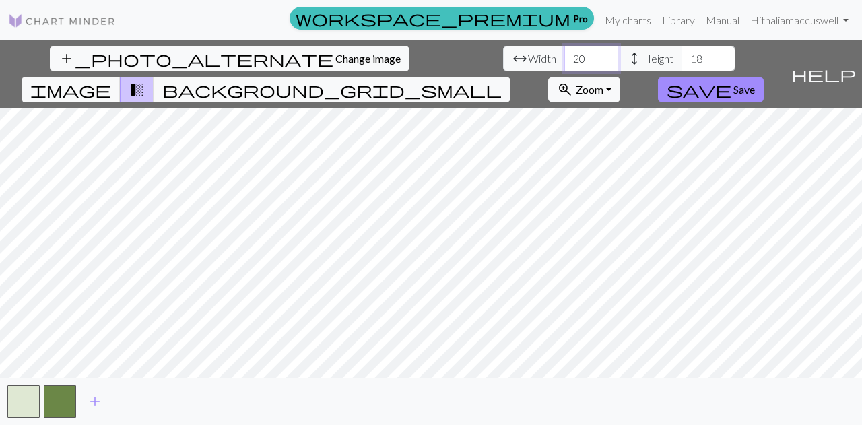
drag, startPoint x: 271, startPoint y: 60, endPoint x: 236, endPoint y: 60, distance: 35.0
click at [503, 60] on div "arrow_range Width 20 height Height 18" at bounding box center [619, 59] width 232 height 26
type input "32"
click at [682, 63] on input "32" at bounding box center [709, 59] width 54 height 26
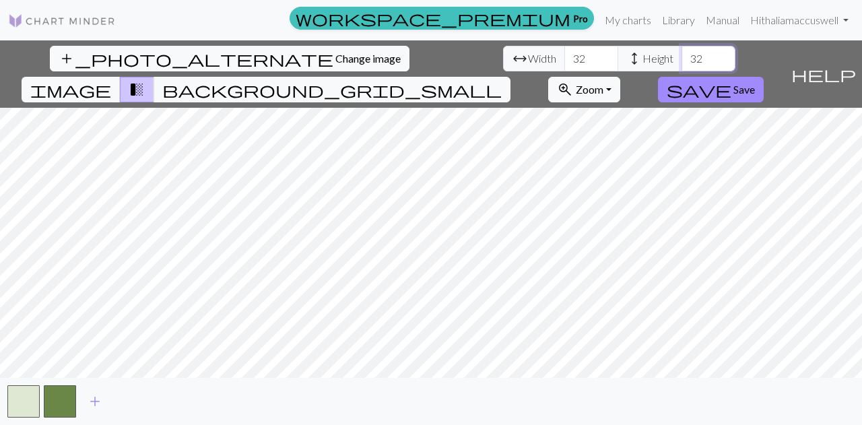
type input "3"
type input "40"
click at [502, 80] on span "background_grid_small" at bounding box center [332, 89] width 340 height 19
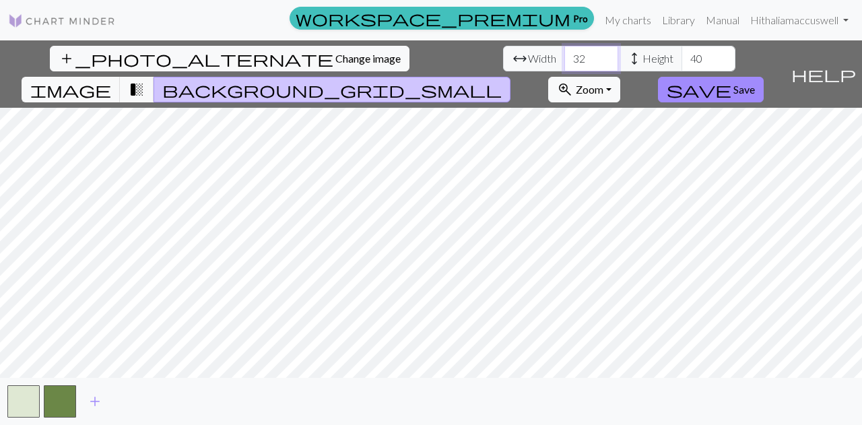
click at [565, 62] on input "32" at bounding box center [592, 59] width 54 height 26
type input "3"
type input "36"
click at [145, 80] on span "transition_fade" at bounding box center [137, 89] width 16 height 19
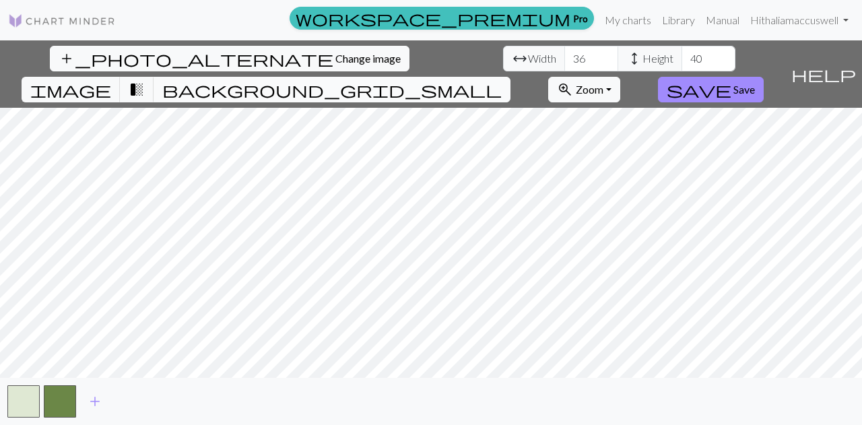
click at [502, 80] on span "background_grid_small" at bounding box center [332, 89] width 340 height 19
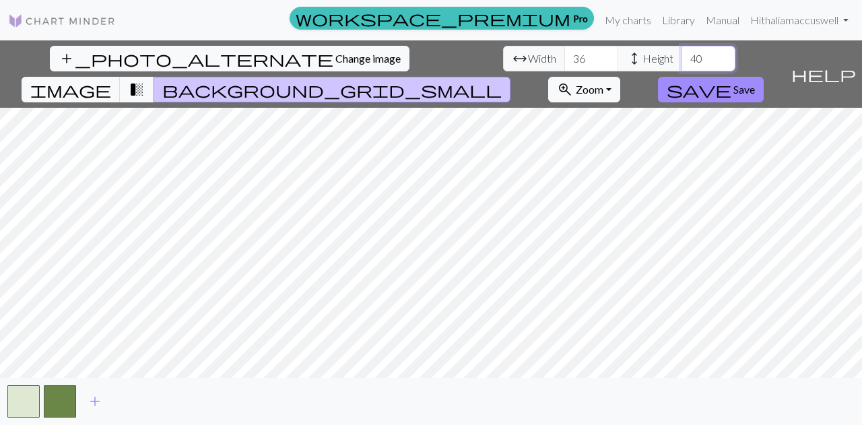
click at [682, 57] on input "40" at bounding box center [709, 59] width 54 height 26
type input "4"
type input "5"
type input "40"
click at [28, 398] on button "button" at bounding box center [23, 401] width 32 height 32
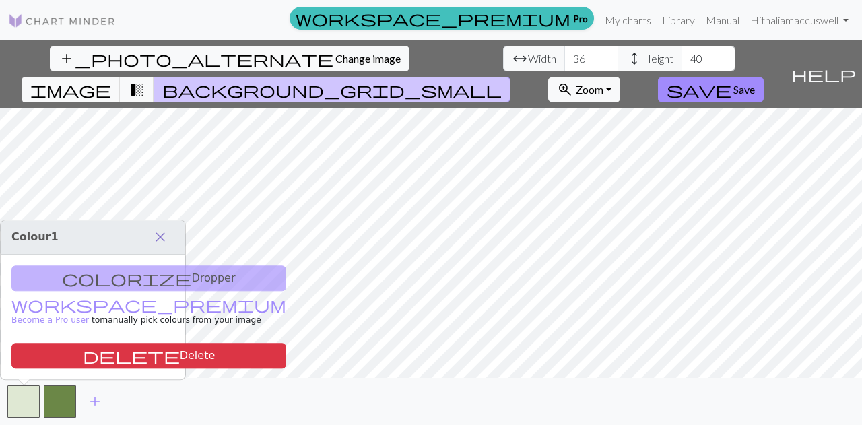
click at [162, 241] on span "close" at bounding box center [160, 237] width 16 height 19
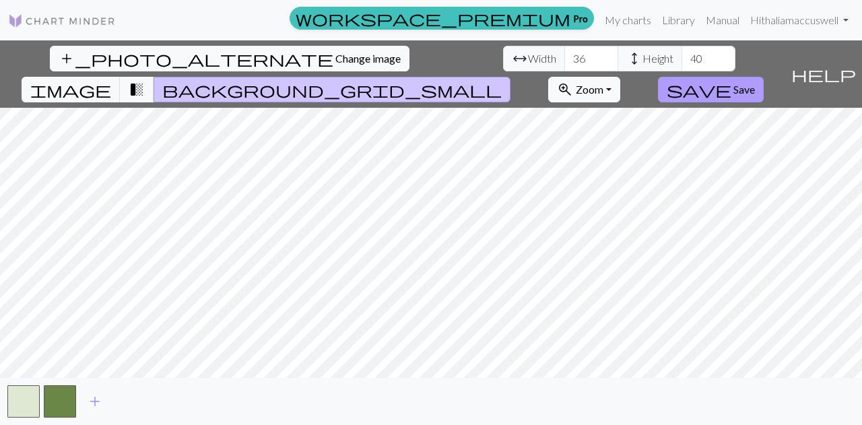
click at [732, 80] on span "save" at bounding box center [699, 89] width 65 height 19
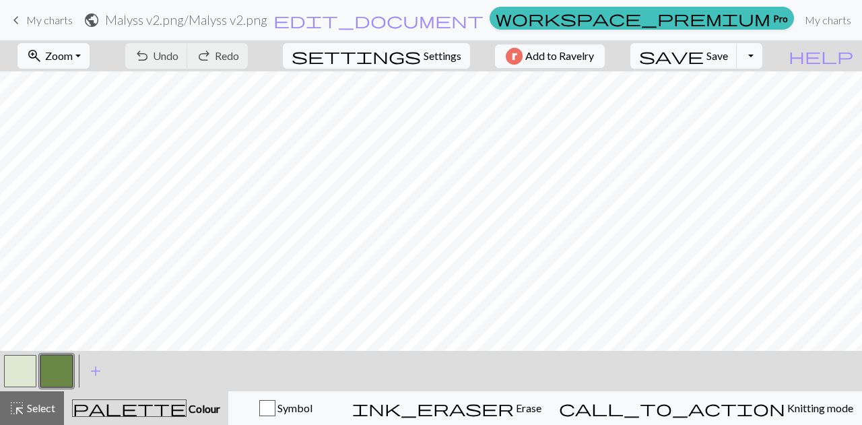
click at [70, 51] on span "Zoom" at bounding box center [59, 55] width 28 height 13
click at [69, 161] on button "50%" at bounding box center [72, 161] width 106 height 22
click at [16, 367] on button "button" at bounding box center [20, 371] width 32 height 32
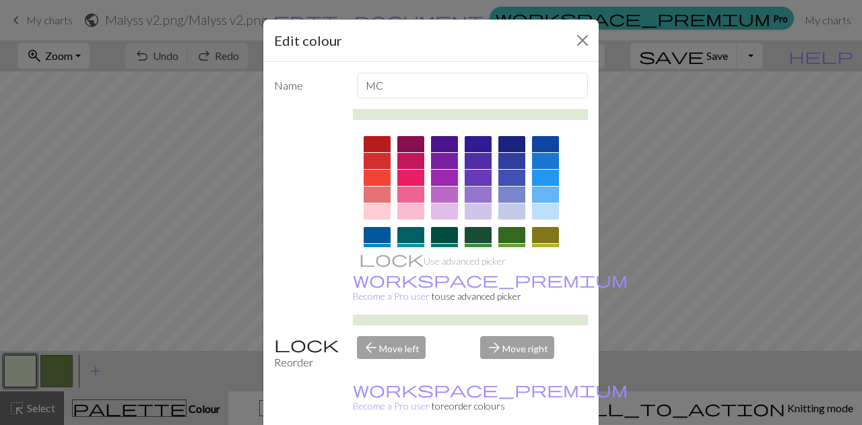
scroll to position [260, 0]
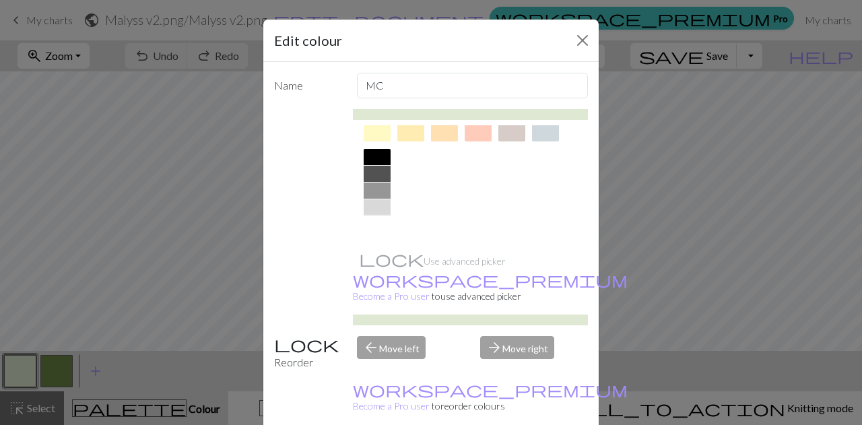
click at [367, 227] on div at bounding box center [377, 224] width 27 height 16
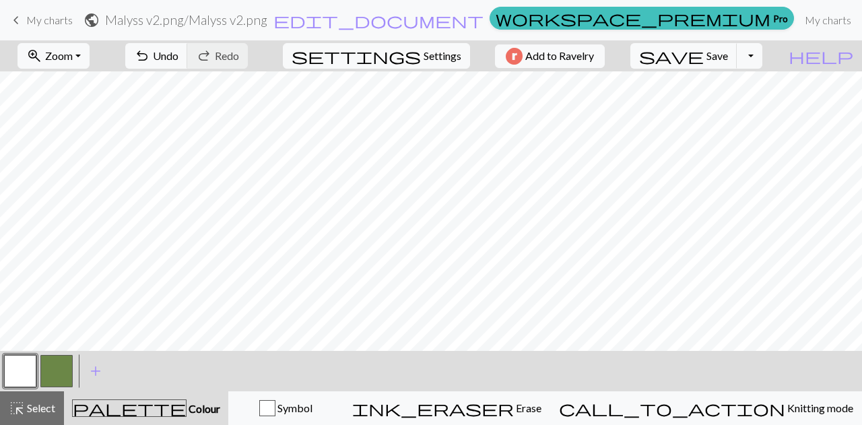
click at [57, 369] on button "button" at bounding box center [56, 371] width 32 height 32
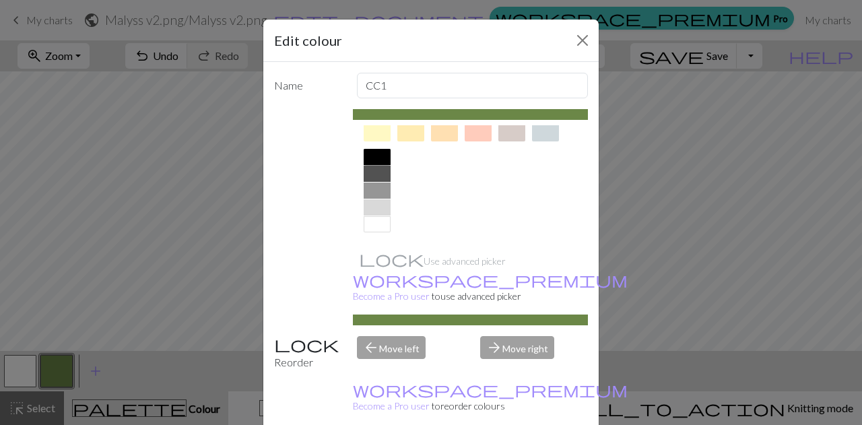
click at [373, 156] on div at bounding box center [377, 157] width 27 height 16
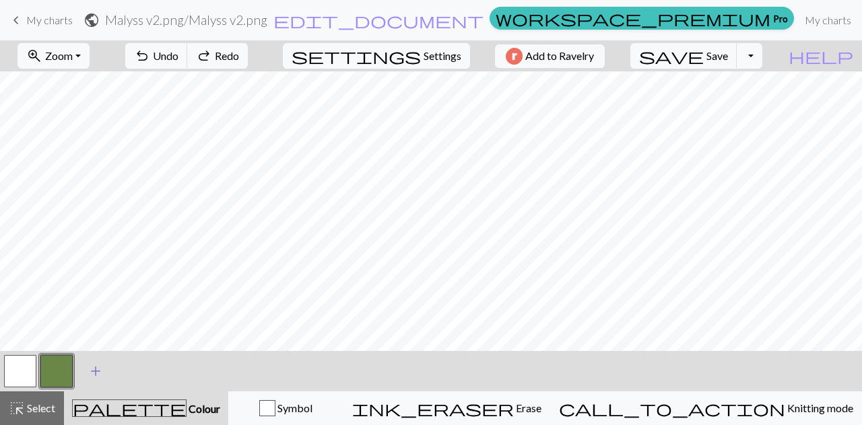
click at [96, 375] on span "add" at bounding box center [96, 371] width 16 height 19
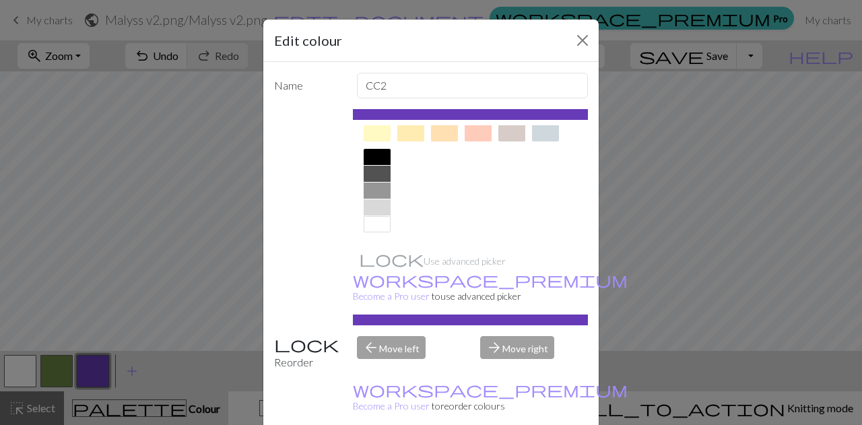
click at [376, 154] on div at bounding box center [377, 157] width 27 height 16
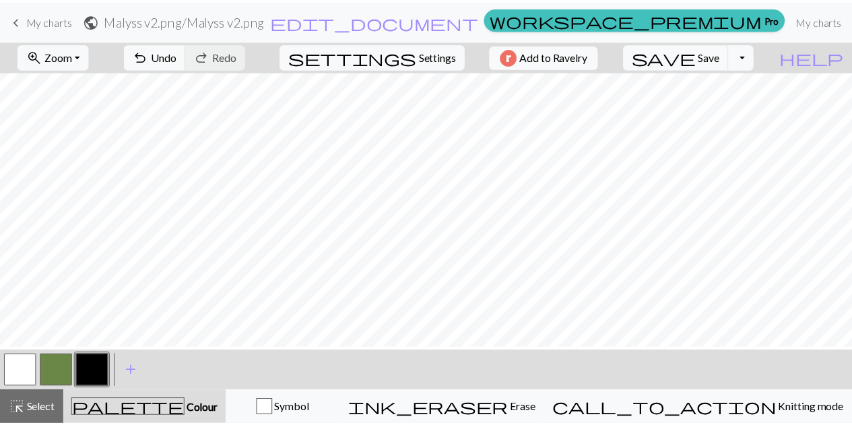
scroll to position [12, 0]
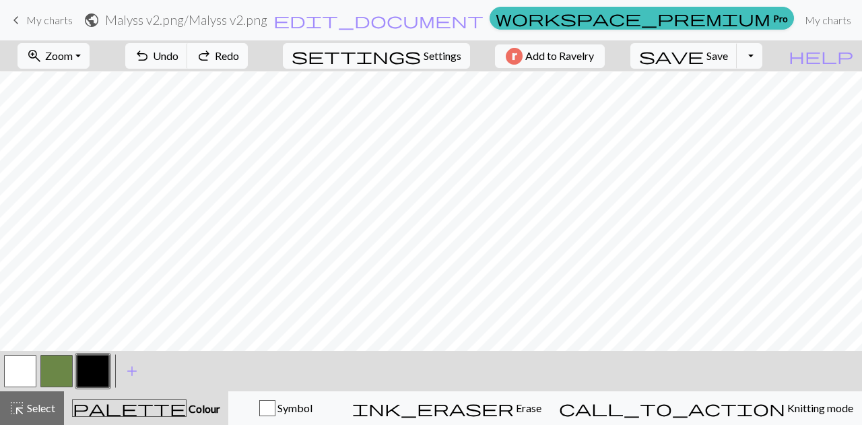
click at [248, 59] on button "redo Redo Redo" at bounding box center [217, 56] width 61 height 26
click at [28, 367] on button "button" at bounding box center [20, 371] width 32 height 32
click at [99, 375] on button "button" at bounding box center [93, 371] width 32 height 32
click at [763, 55] on button "Toggle Dropdown" at bounding box center [750, 56] width 26 height 26
click at [733, 108] on button "save_alt Download" at bounding box center [651, 107] width 222 height 22
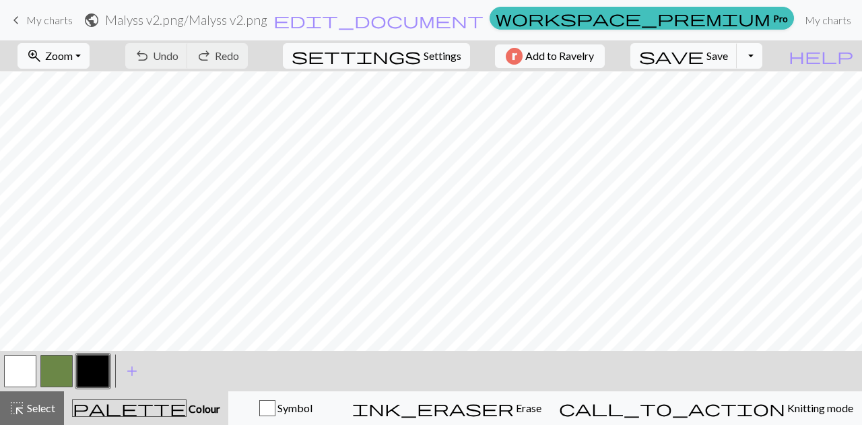
click at [763, 59] on button "Toggle Dropdown" at bounding box center [750, 56] width 26 height 26
click at [721, 83] on button "file_copy Save a copy" at bounding box center [651, 85] width 222 height 22
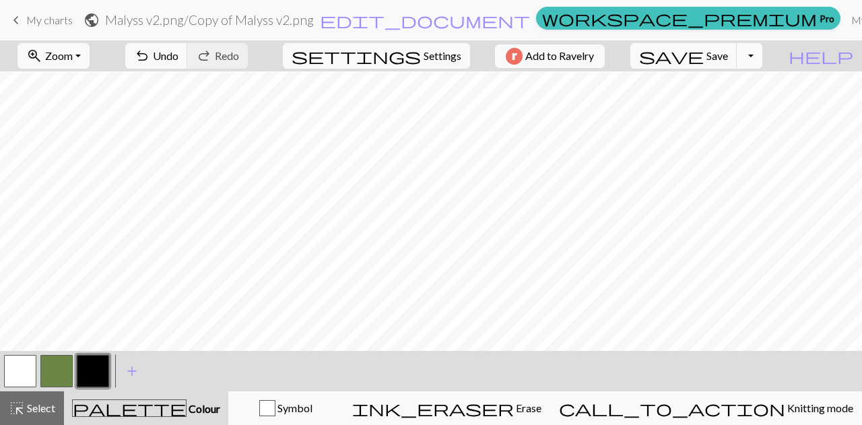
click at [763, 59] on button "Toggle Dropdown" at bounding box center [750, 56] width 26 height 26
click at [720, 108] on button "save_alt Download" at bounding box center [651, 107] width 222 height 22
click at [763, 56] on button "Toggle Dropdown" at bounding box center [750, 56] width 26 height 26
click at [52, 20] on span "My charts" at bounding box center [49, 19] width 46 height 13
click at [47, 22] on span "My charts" at bounding box center [49, 19] width 46 height 13
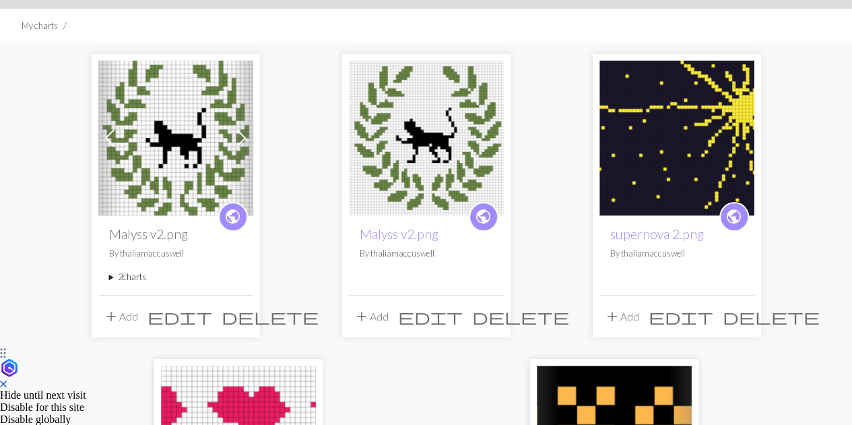
scroll to position [80, 0]
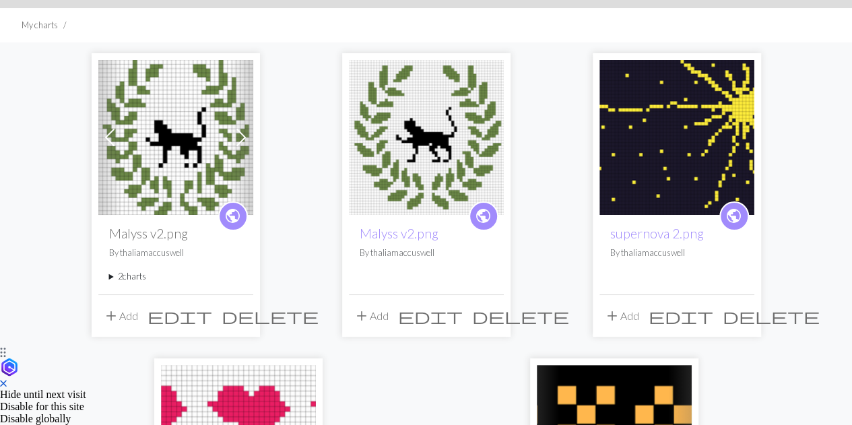
click at [124, 276] on summary "2 charts" at bounding box center [175, 276] width 133 height 13
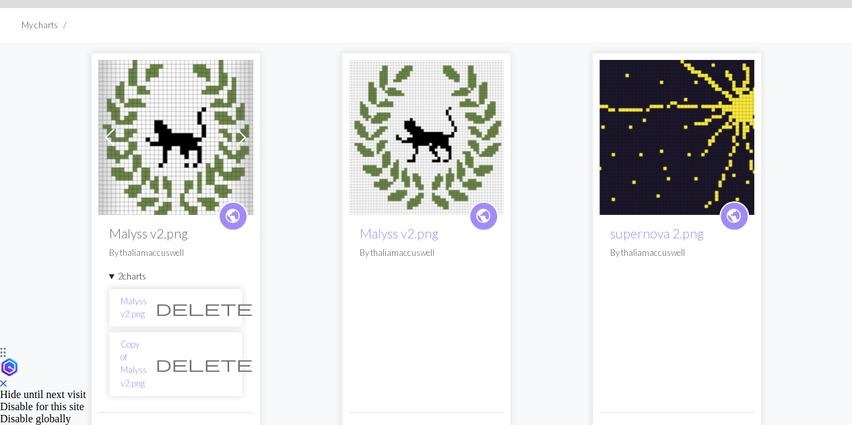
click at [219, 354] on span "delete" at bounding box center [204, 363] width 97 height 19
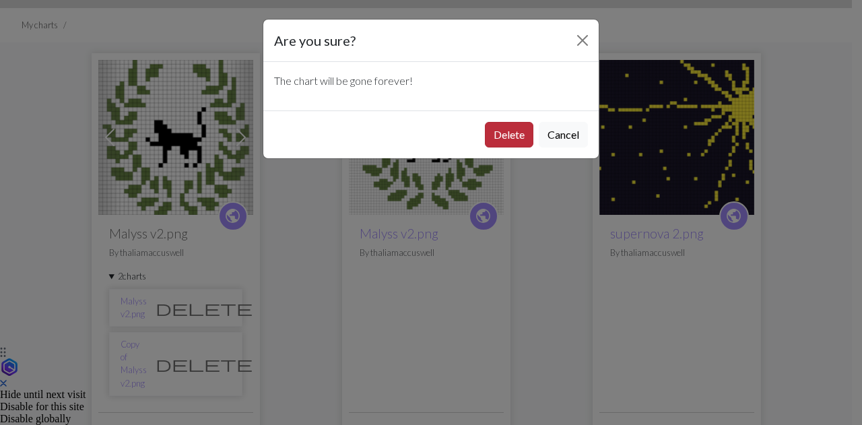
click at [501, 137] on button "Delete" at bounding box center [509, 135] width 49 height 26
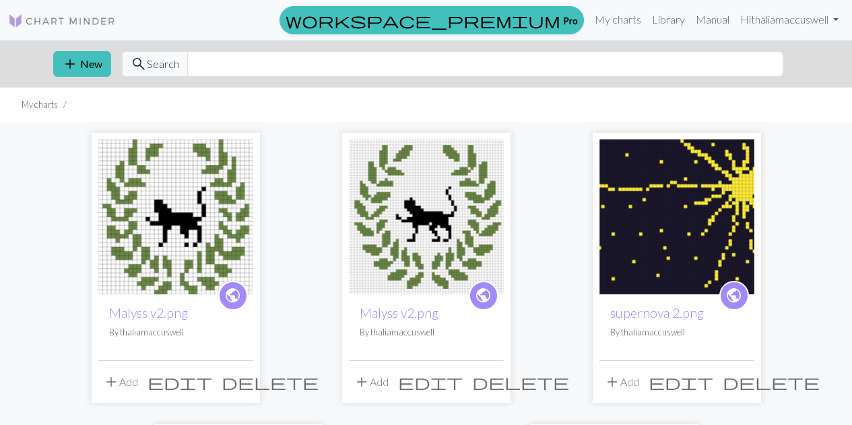
scroll to position [80, 0]
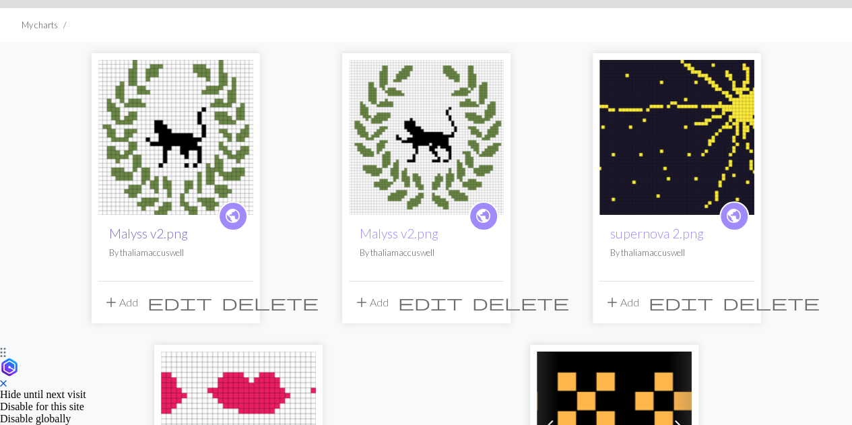
click at [185, 239] on link "Malyss v2.png" at bounding box center [148, 233] width 79 height 15
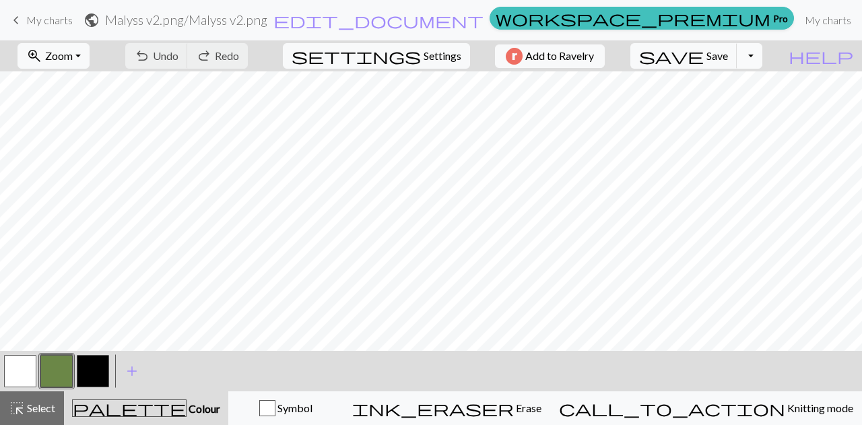
click at [763, 59] on button "Toggle Dropdown" at bounding box center [750, 56] width 26 height 26
click at [585, 54] on span "Add to Ravelry" at bounding box center [560, 56] width 69 height 17
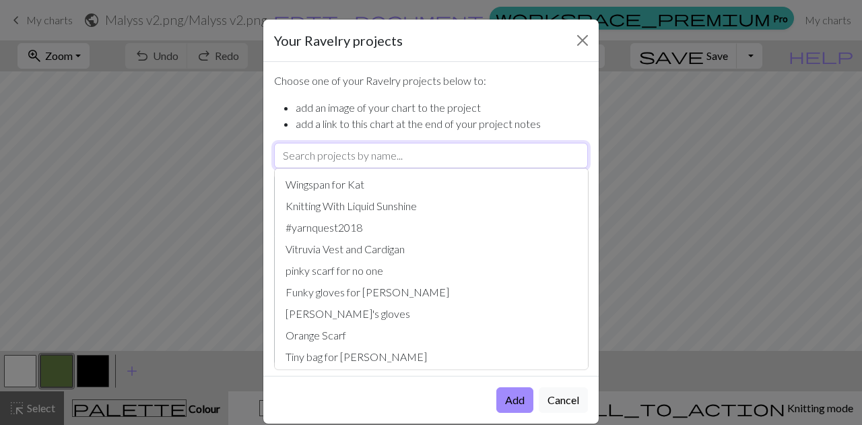
click at [371, 148] on input "text" at bounding box center [431, 156] width 314 height 26
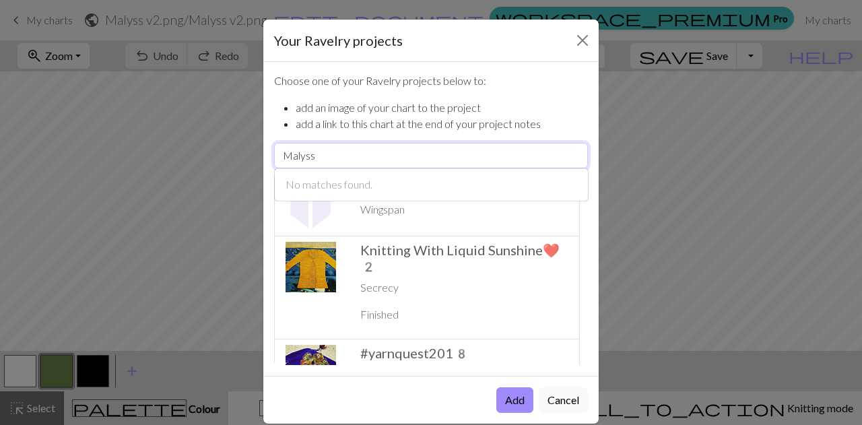
type input "Malyss"
click at [404, 121] on li "add a link to this chart at the end of your project notes" at bounding box center [442, 124] width 292 height 16
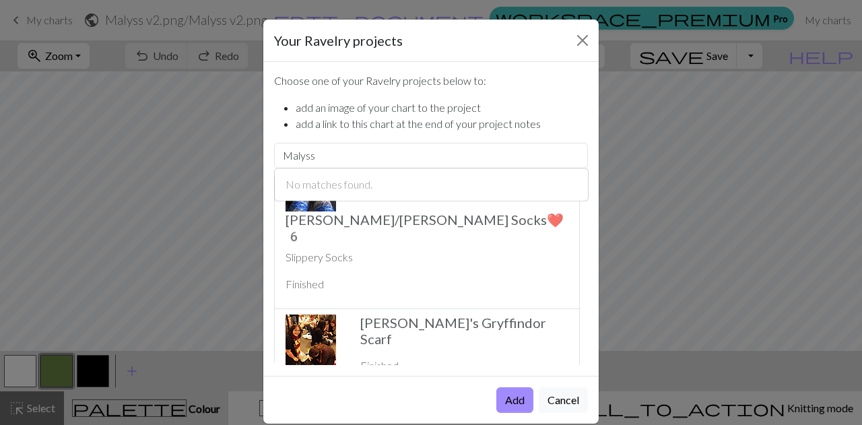
scroll to position [1454, 0]
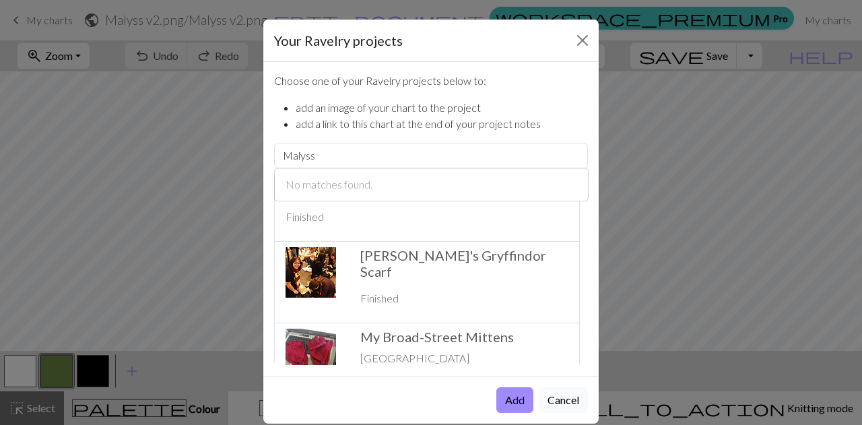
click at [566, 401] on button "Cancel" at bounding box center [563, 400] width 49 height 26
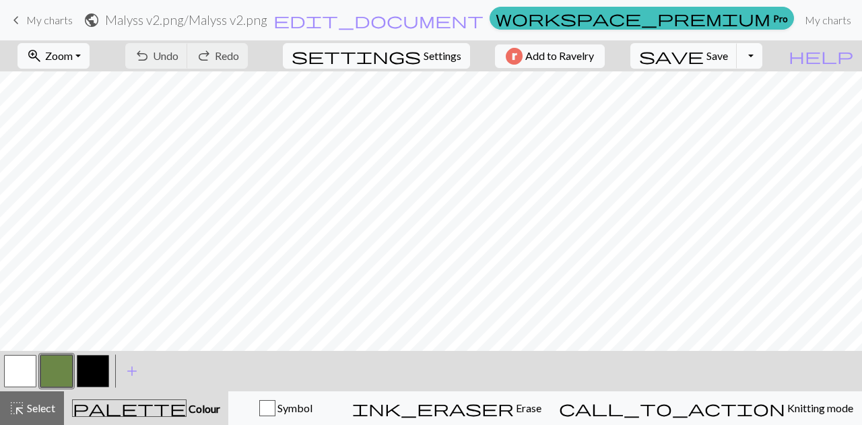
click at [763, 61] on button "Toggle Dropdown" at bounding box center [750, 56] width 26 height 26
drag, startPoint x: 724, startPoint y: 106, endPoint x: 737, endPoint y: 106, distance: 13.5
click at [737, 106] on button "save_alt Download" at bounding box center [651, 107] width 222 height 22
click at [442, 59] on span "Settings" at bounding box center [443, 56] width 38 height 16
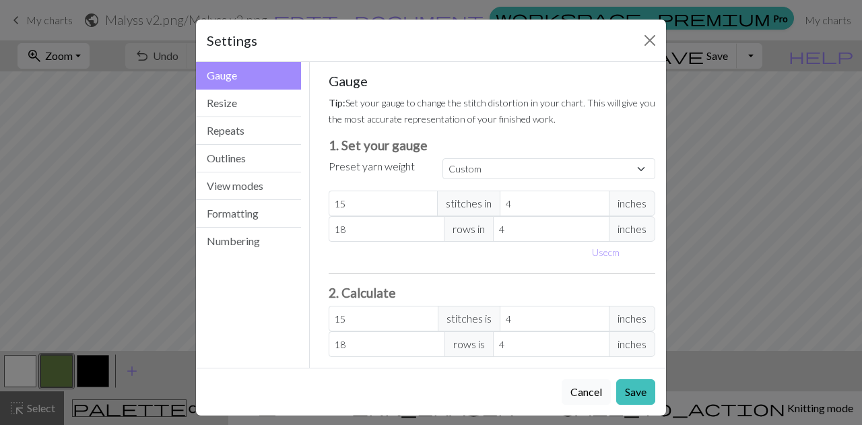
click at [585, 389] on button "Cancel" at bounding box center [586, 392] width 49 height 26
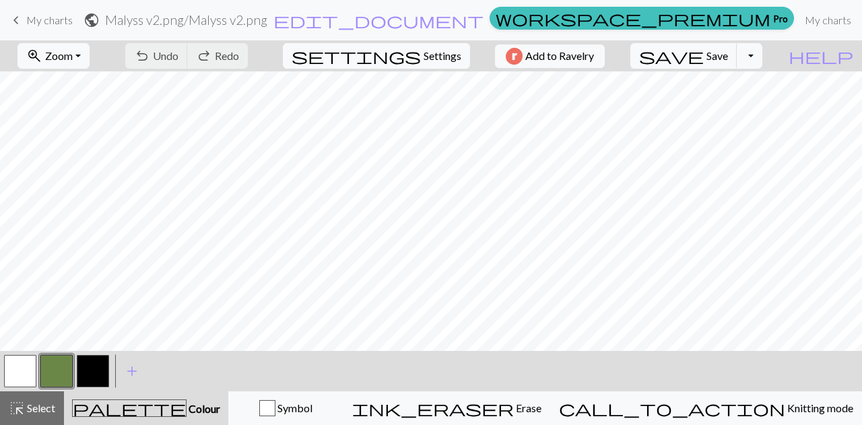
click at [100, 22] on span "public" at bounding box center [92, 20] width 16 height 19
click at [763, 63] on button "Toggle Dropdown" at bounding box center [750, 56] width 26 height 26
click at [850, 59] on span "help" at bounding box center [821, 55] width 65 height 19
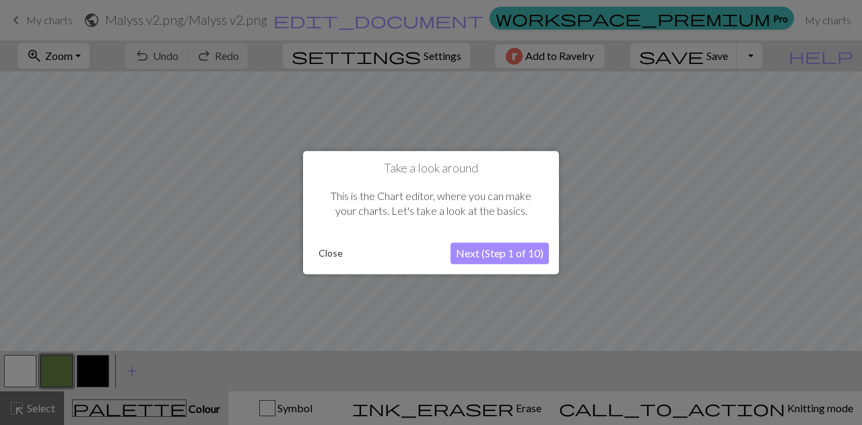
click at [331, 254] on button "Close" at bounding box center [330, 253] width 35 height 20
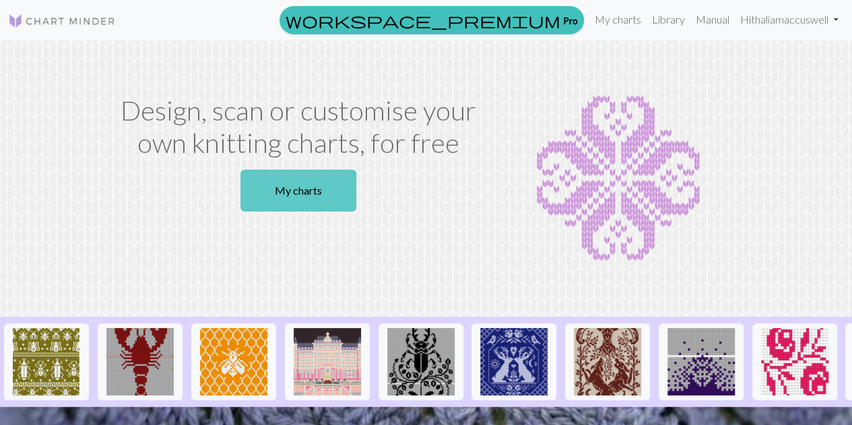
click at [325, 201] on link "My charts" at bounding box center [299, 191] width 116 height 42
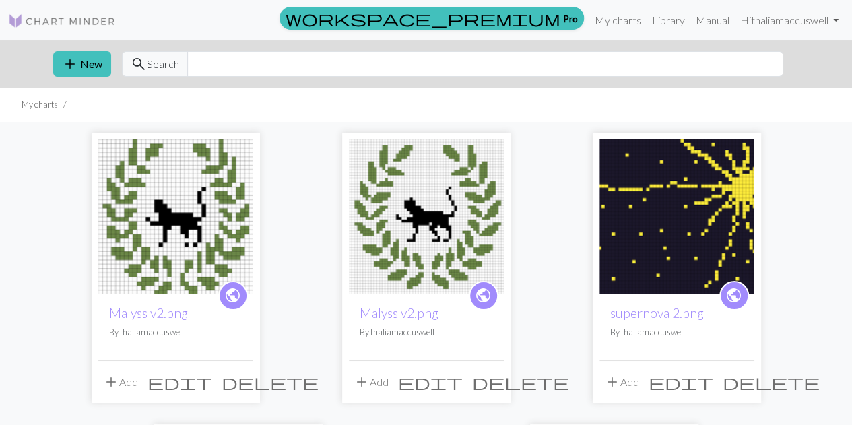
click at [212, 381] on span "edit" at bounding box center [180, 382] width 65 height 19
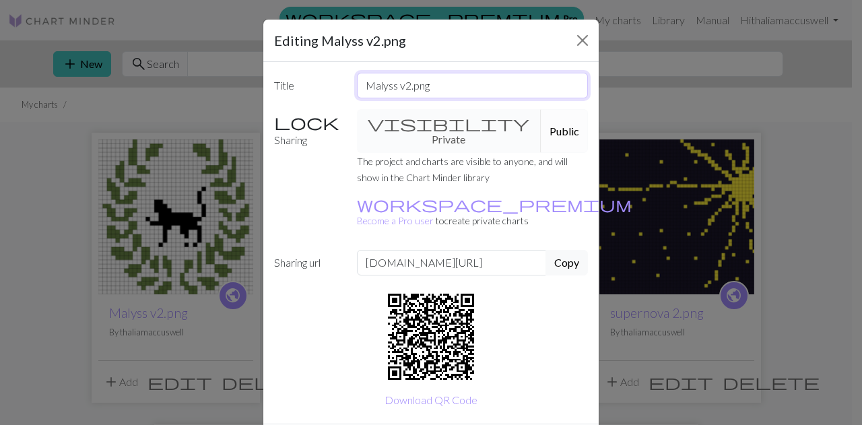
click at [445, 91] on input "Malyss v2.png" at bounding box center [473, 86] width 232 height 26
type input "Malyss v3.png"
